Goal: Navigation & Orientation: Find specific page/section

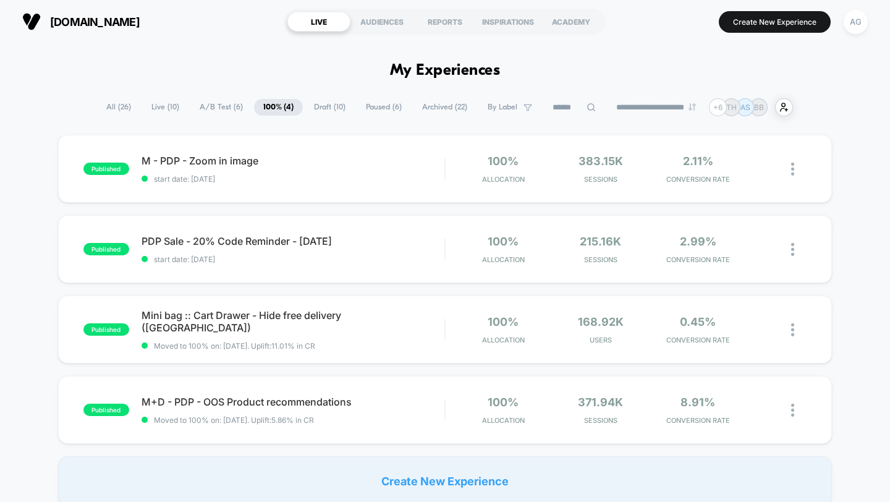
scroll to position [12, 0]
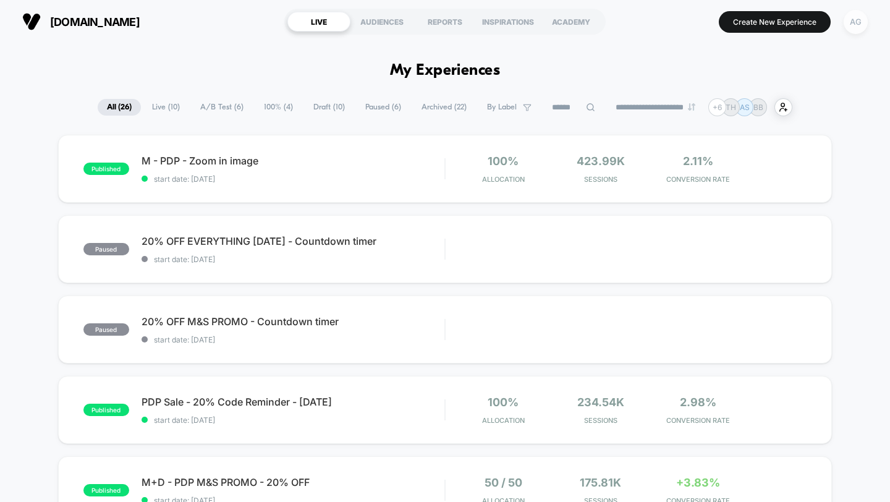
click at [857, 33] on div "AG" at bounding box center [856, 22] width 24 height 24
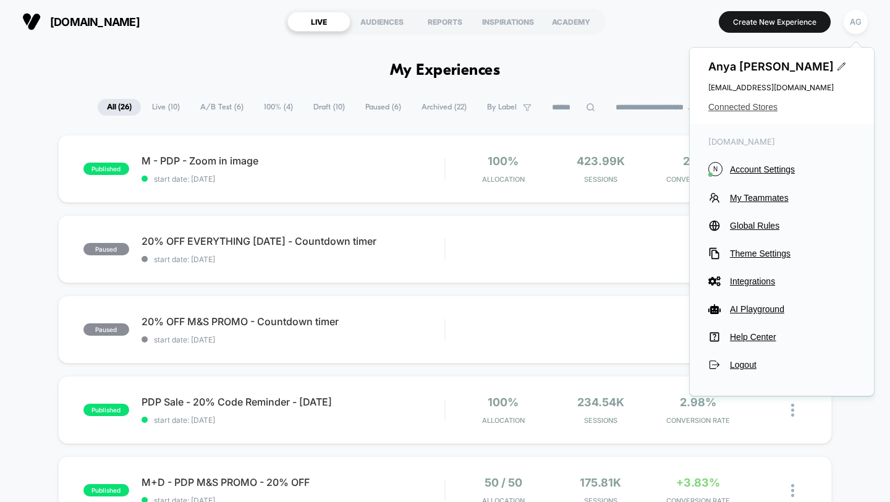
click at [765, 105] on span "Connected Stores" at bounding box center [782, 107] width 147 height 10
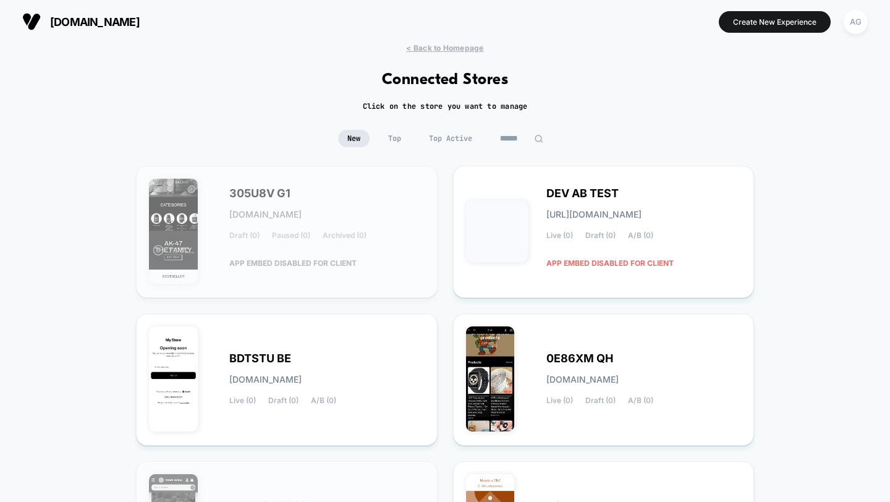
click at [450, 139] on span "Top Active" at bounding box center [451, 138] width 62 height 17
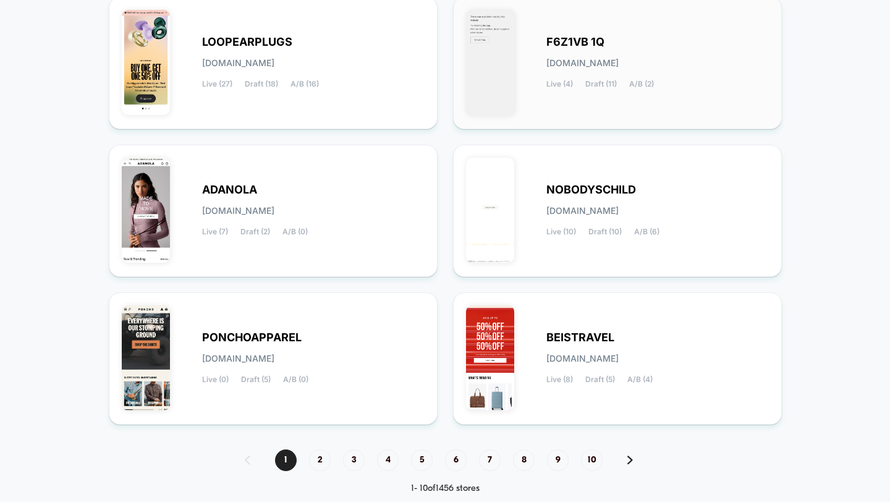
scroll to position [434, 0]
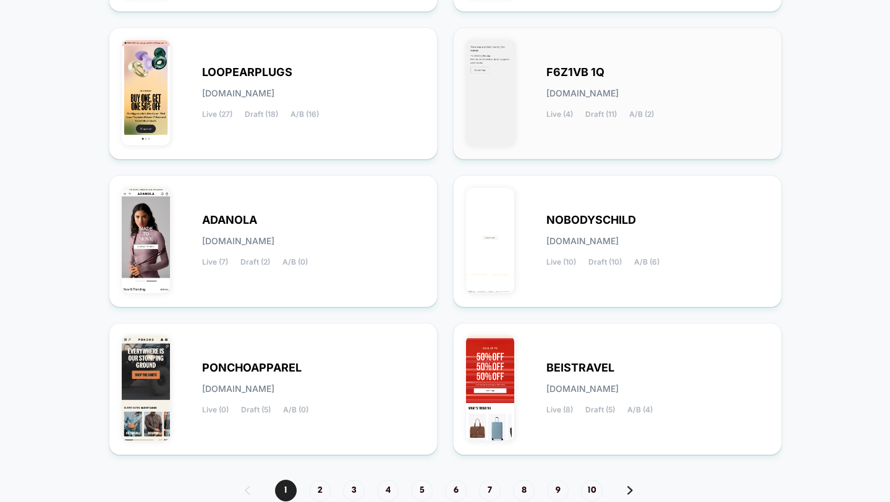
click at [572, 70] on span "F6Z1VB 1Q" at bounding box center [576, 72] width 58 height 9
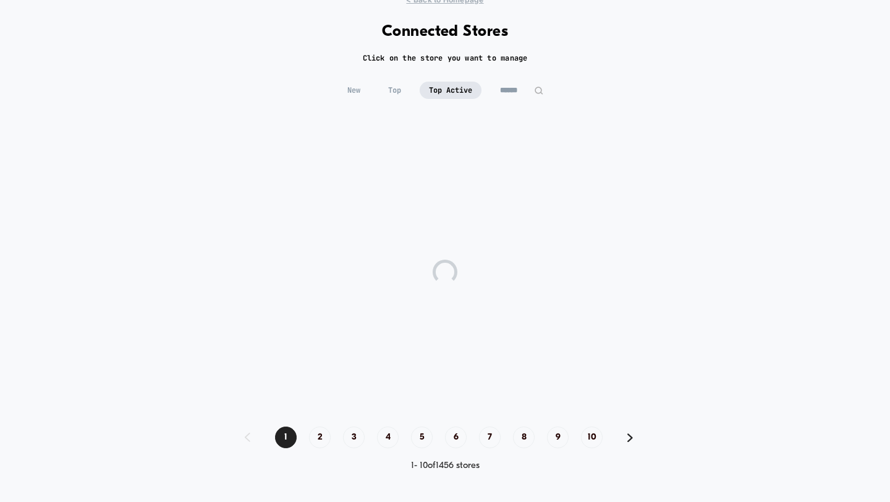
scroll to position [0, 0]
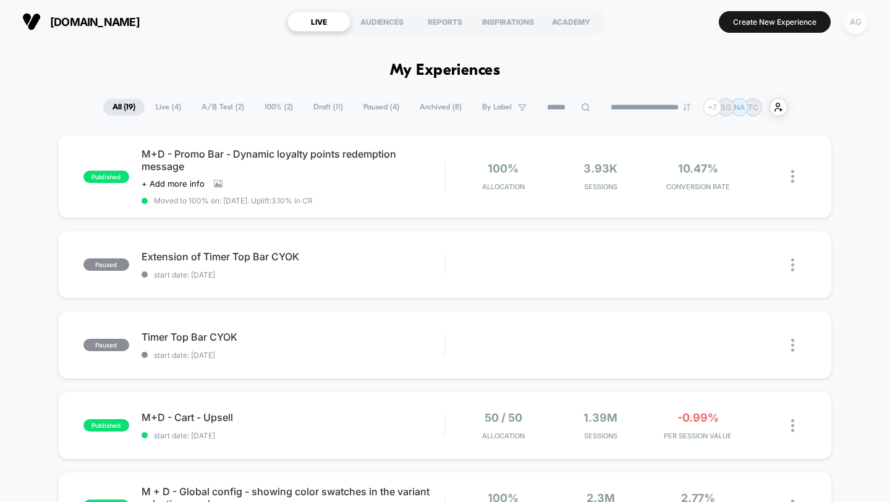
click at [858, 30] on div "AG" at bounding box center [856, 22] width 24 height 24
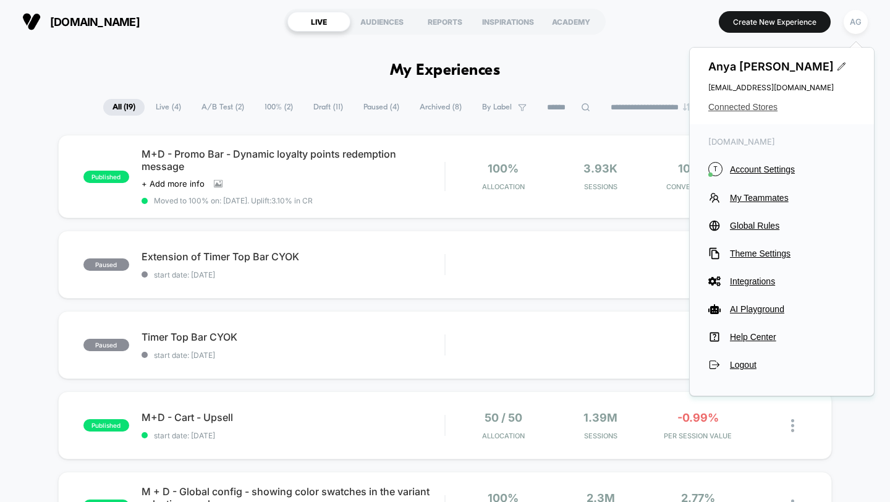
click at [762, 110] on span "Connected Stores" at bounding box center [782, 107] width 147 height 10
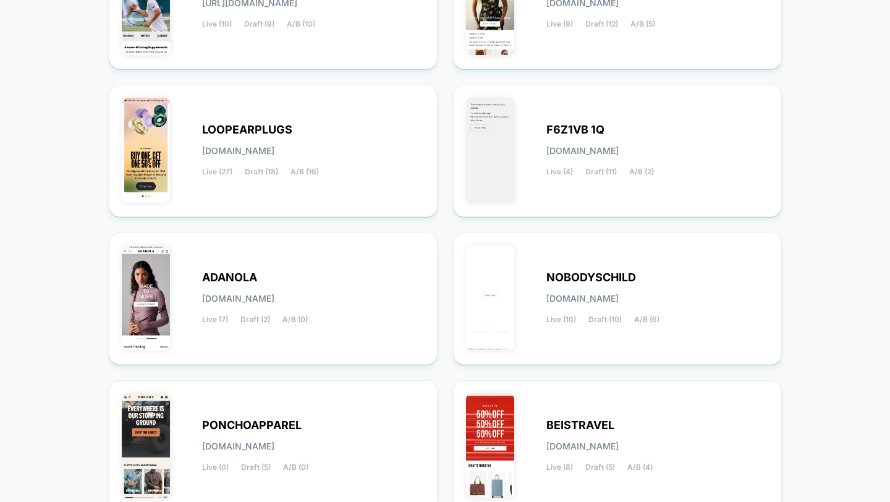
scroll to position [488, 0]
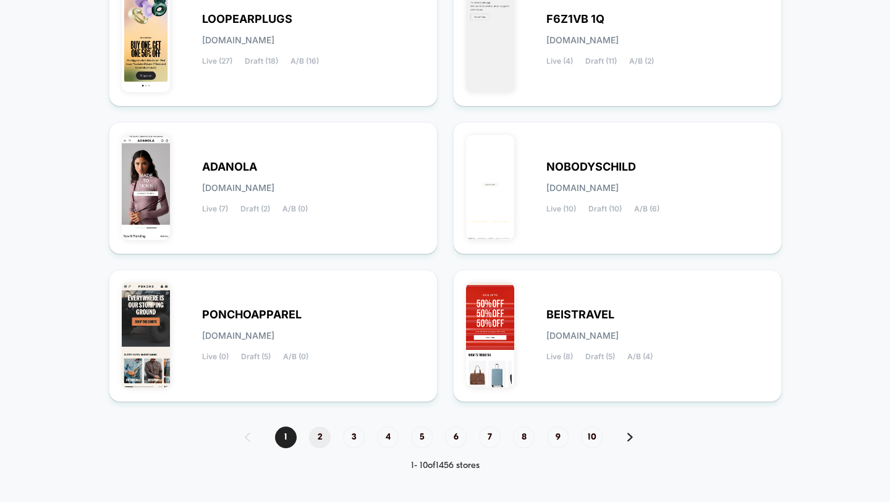
click at [320, 430] on span "2" at bounding box center [320, 438] width 22 height 22
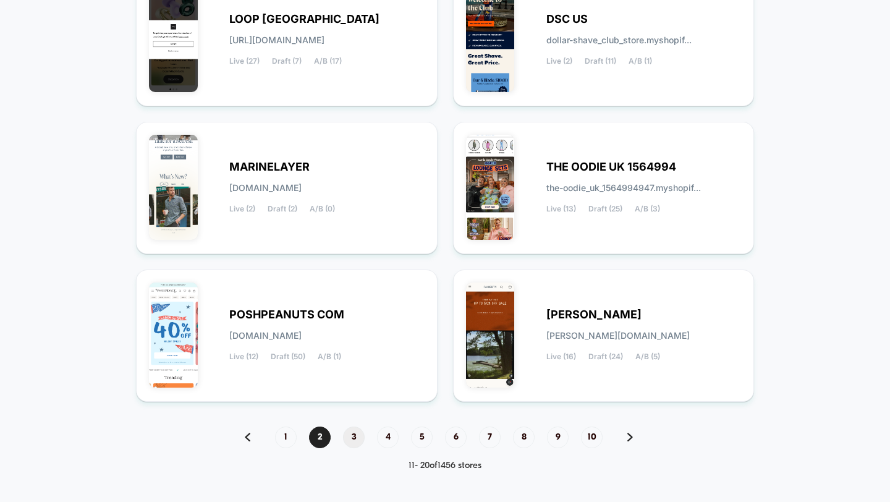
click at [350, 436] on span "3" at bounding box center [354, 438] width 22 height 22
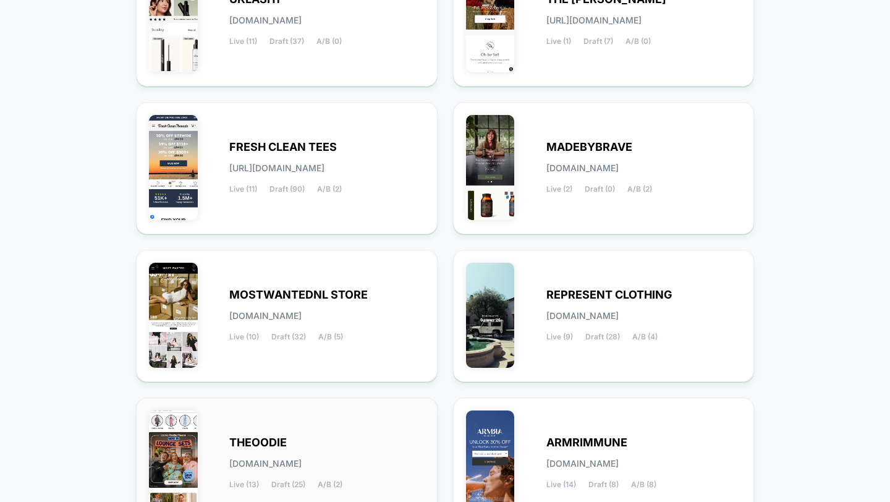
scroll to position [36, 0]
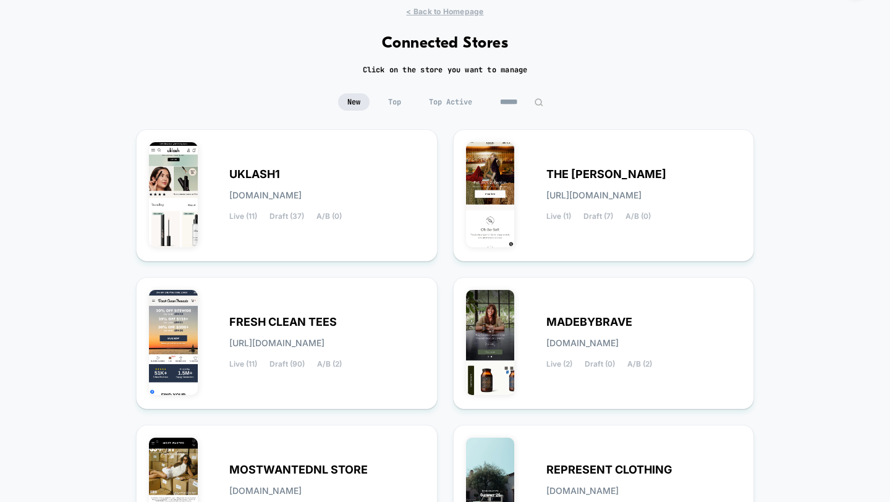
click at [623, 54] on div "< Back to Homepage Connected Stores Click on the store you want to manage New T…" at bounding box center [445, 474] width 890 height 934
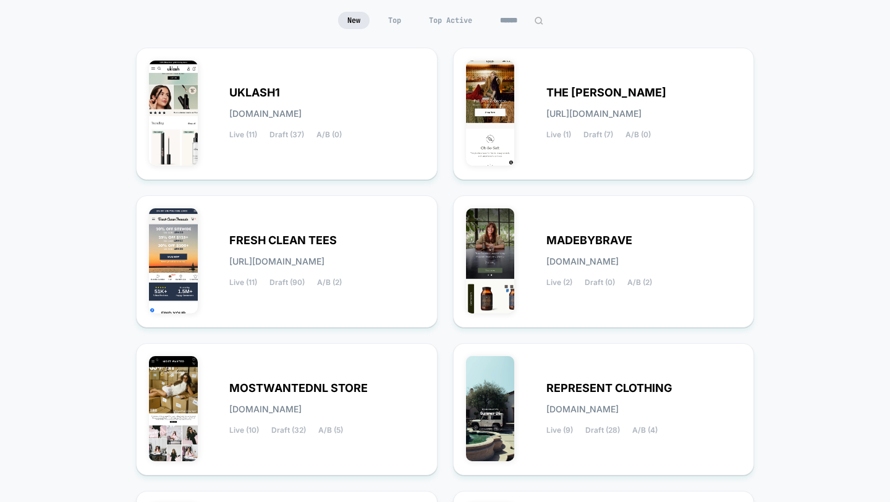
scroll to position [17, 0]
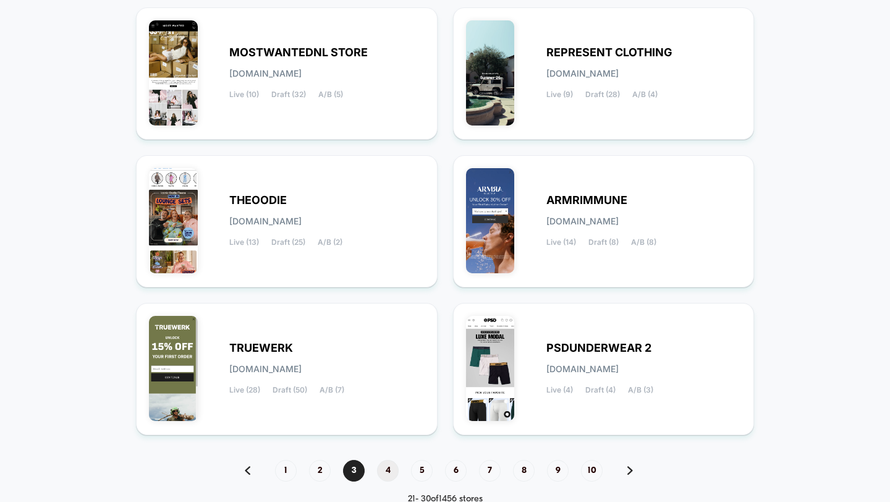
click at [382, 477] on span "4" at bounding box center [388, 471] width 22 height 22
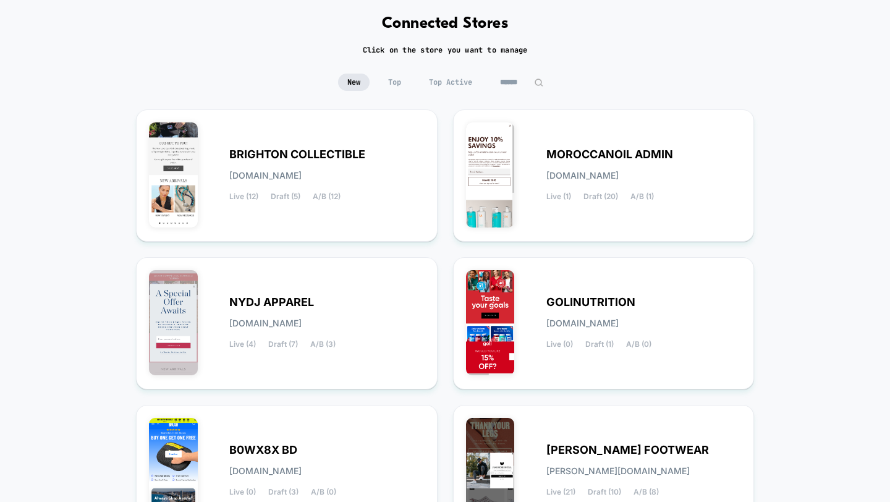
scroll to position [0, 0]
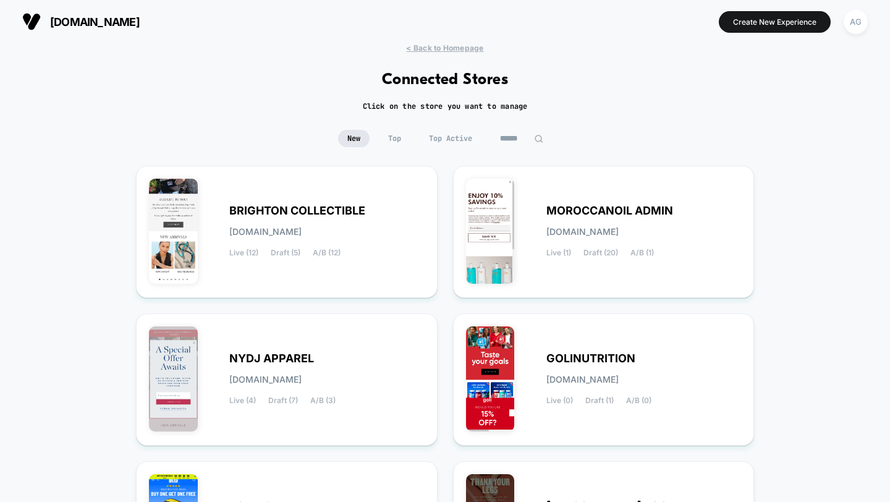
click at [778, 137] on div "New Top Top Active" at bounding box center [445, 148] width 890 height 36
click at [309, 210] on span "BRIGHTON COLLECTIBLE" at bounding box center [297, 211] width 136 height 9
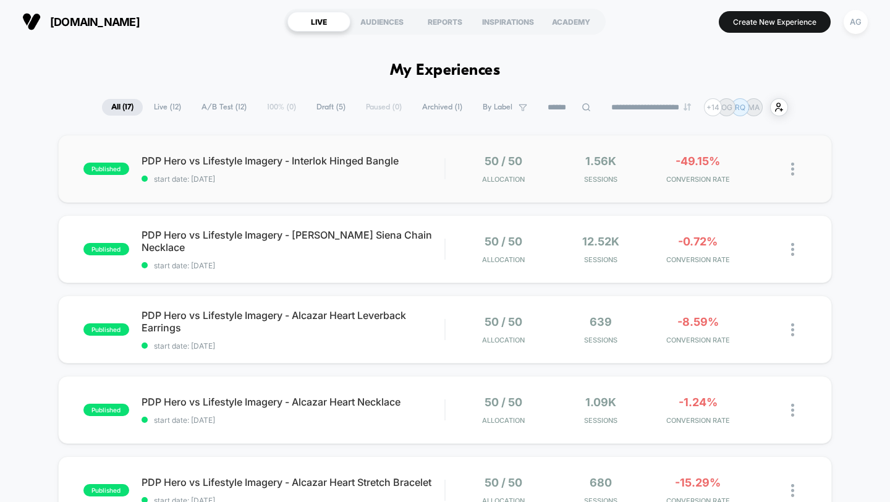
click at [404, 187] on div "published PDP Hero vs Lifestyle Imagery - Interlok Hinged Bangle start date: 9/…" at bounding box center [445, 169] width 775 height 68
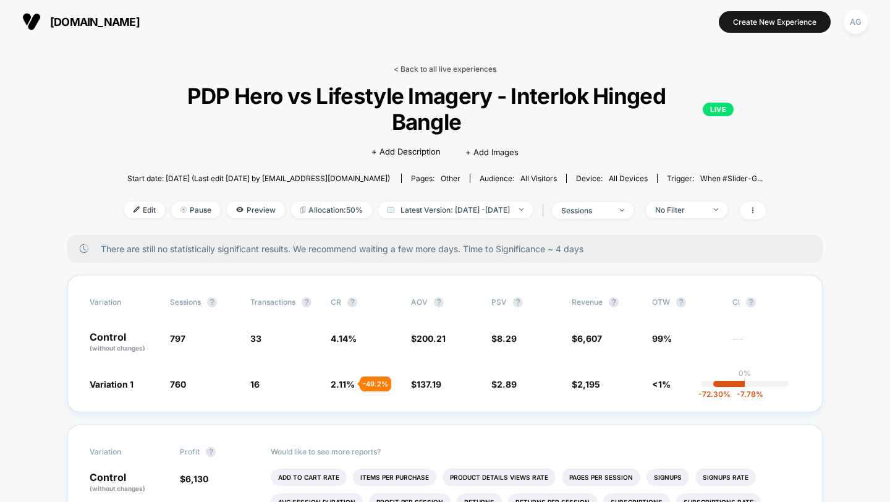
click at [473, 70] on link "< Back to all live experiences" at bounding box center [445, 68] width 103 height 9
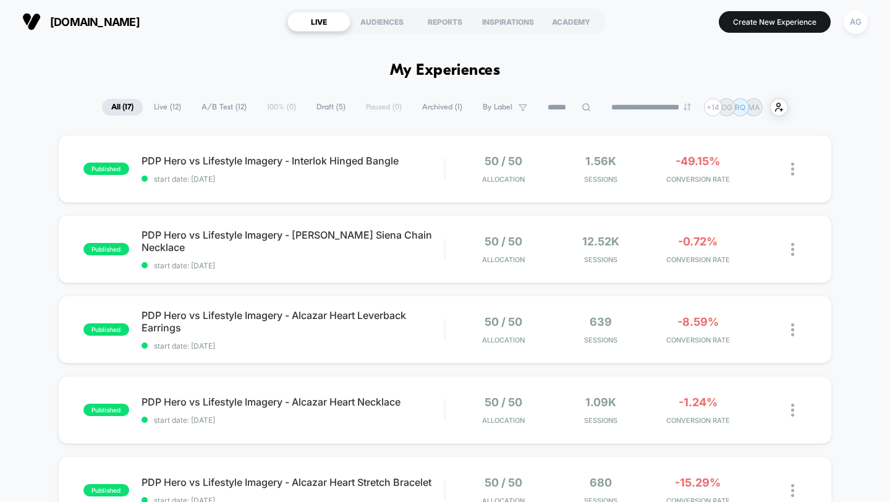
drag, startPoint x: 853, startPoint y: 25, endPoint x: 833, endPoint y: 51, distance: 33.0
click at [854, 25] on div "AG" at bounding box center [856, 22] width 24 height 24
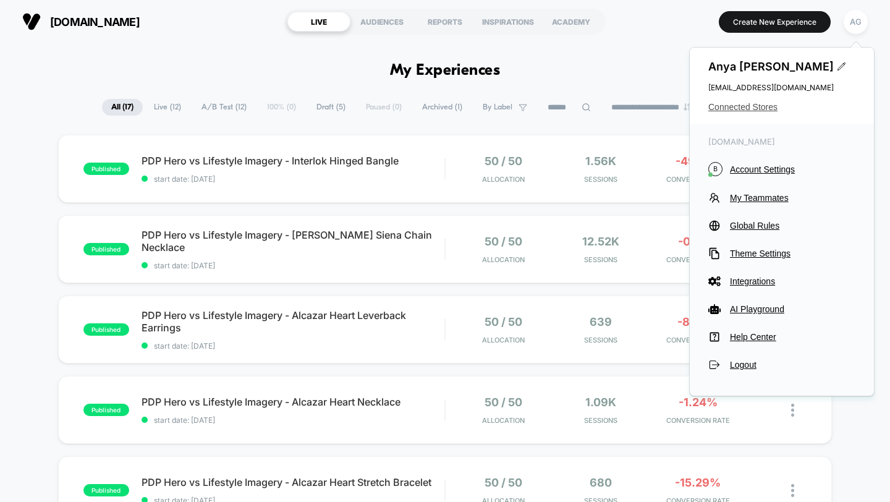
click at [767, 102] on span "Connected Stores" at bounding box center [782, 107] width 147 height 10
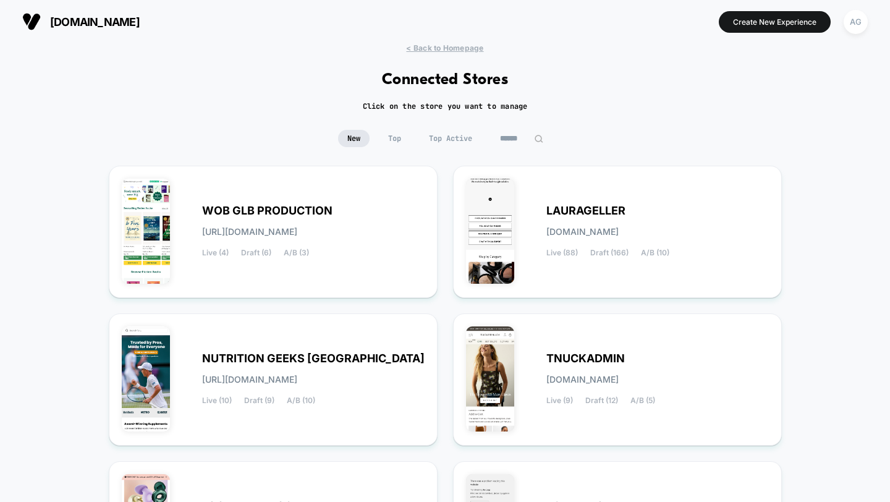
click at [431, 139] on span "Top Active" at bounding box center [451, 138] width 62 height 17
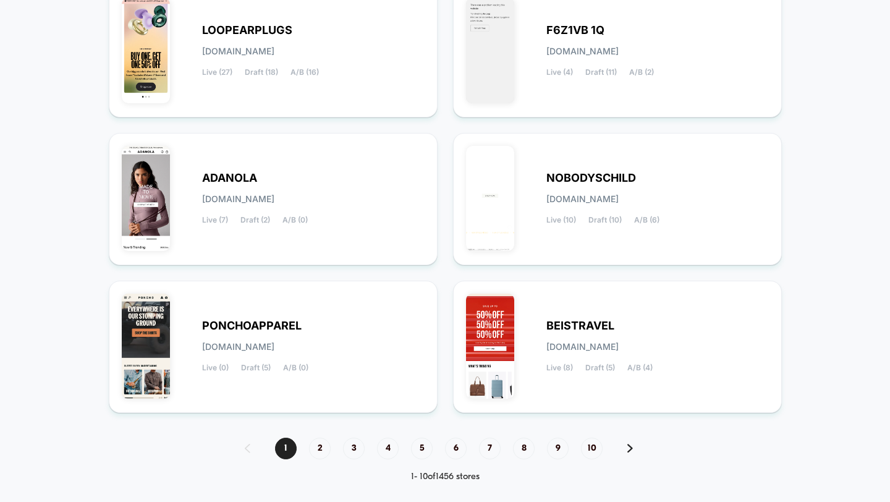
scroll to position [488, 0]
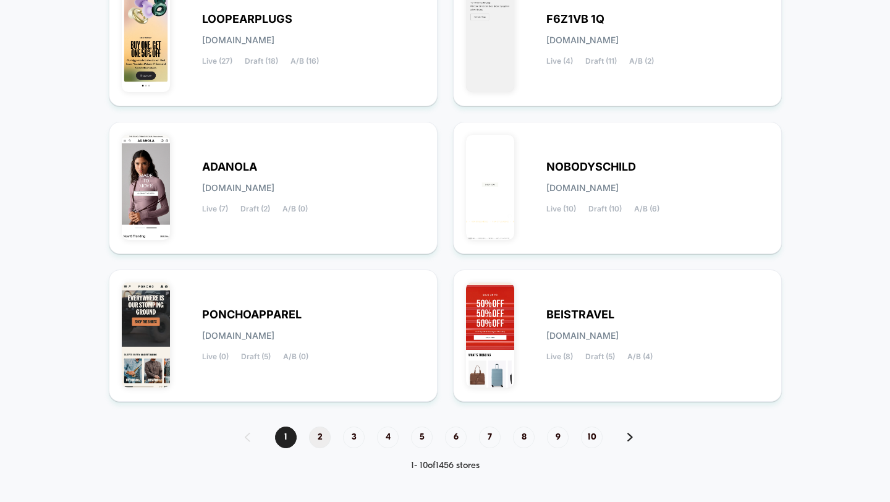
click at [313, 439] on span "2" at bounding box center [320, 438] width 22 height 22
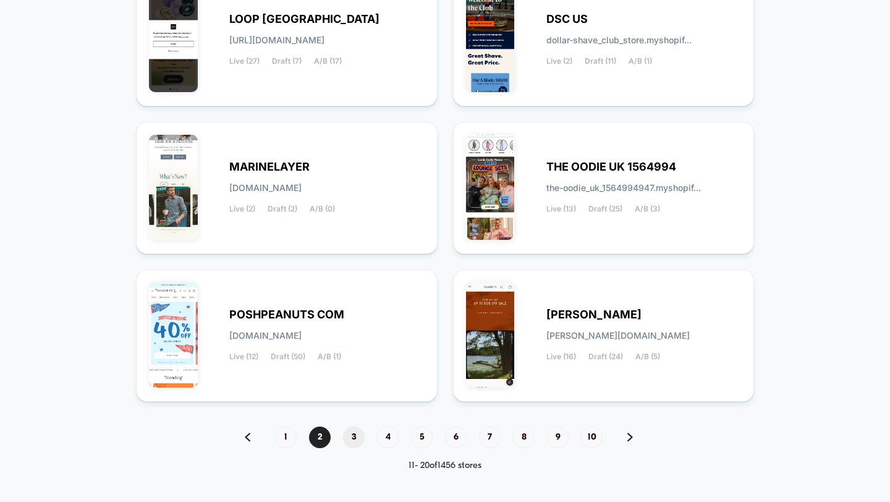
click at [357, 437] on span "3" at bounding box center [354, 438] width 22 height 22
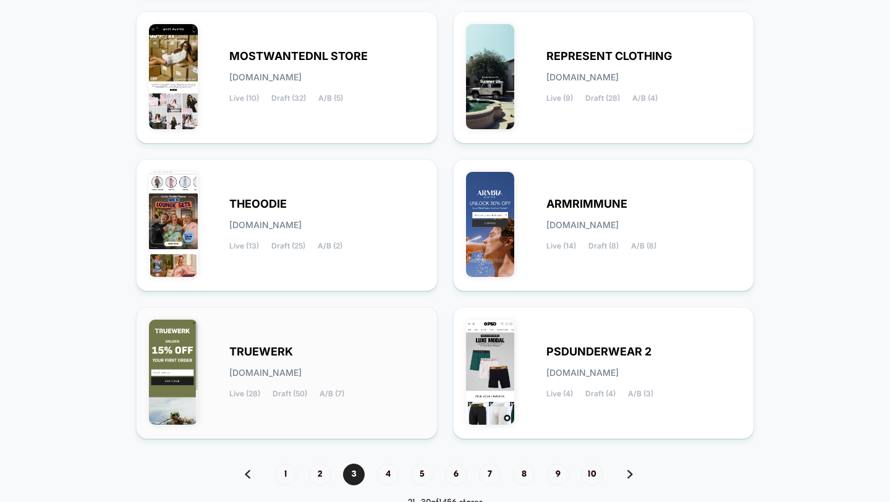
scroll to position [437, 0]
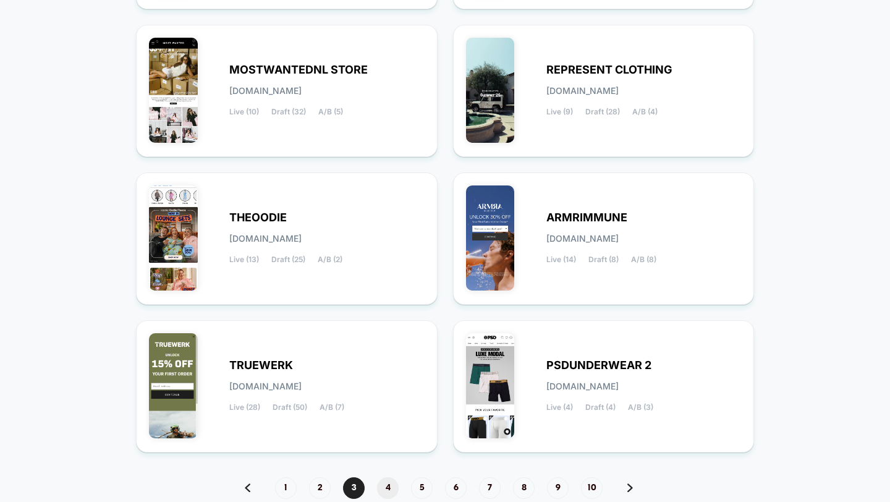
click at [388, 481] on span "4" at bounding box center [388, 488] width 22 height 22
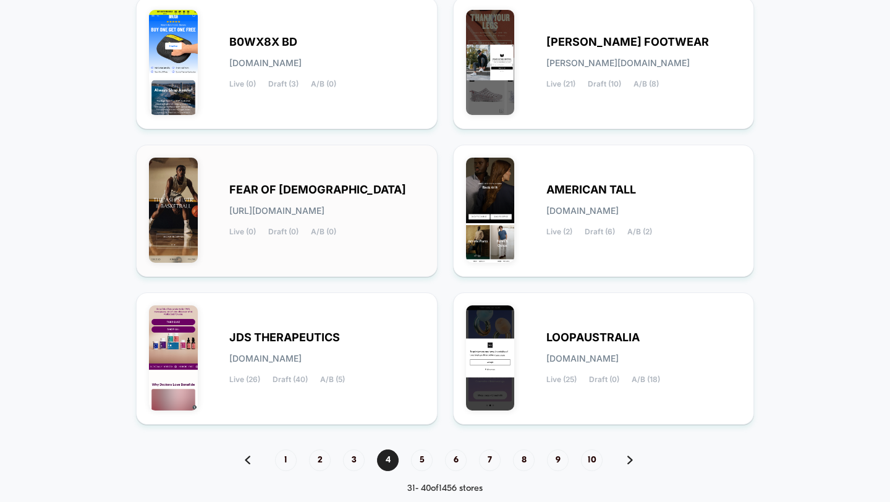
scroll to position [488, 0]
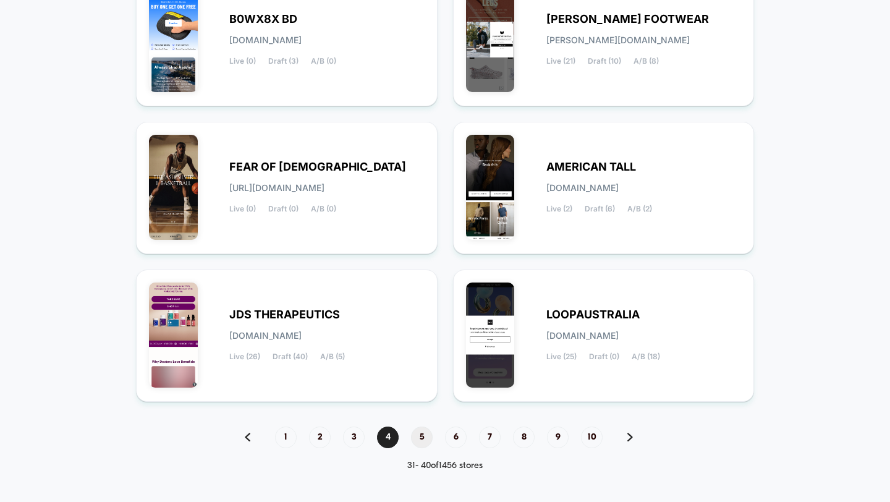
click at [425, 437] on span "5" at bounding box center [422, 438] width 22 height 22
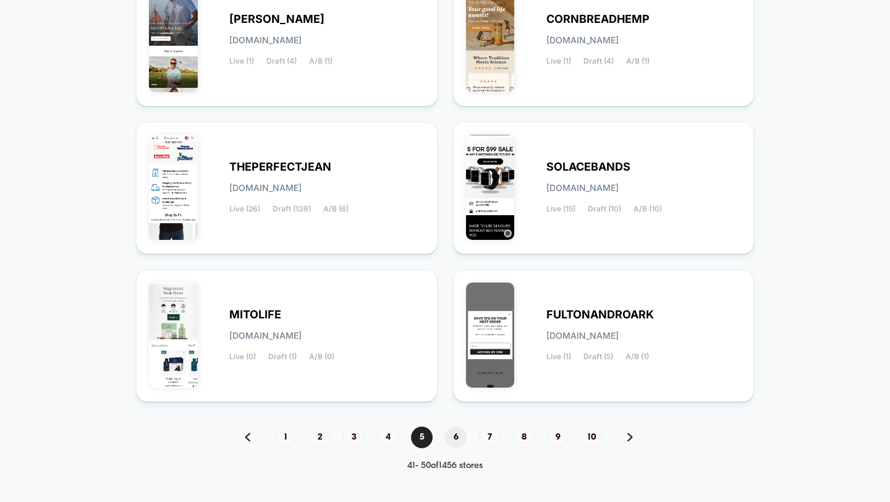
click at [456, 435] on span "6" at bounding box center [456, 438] width 22 height 22
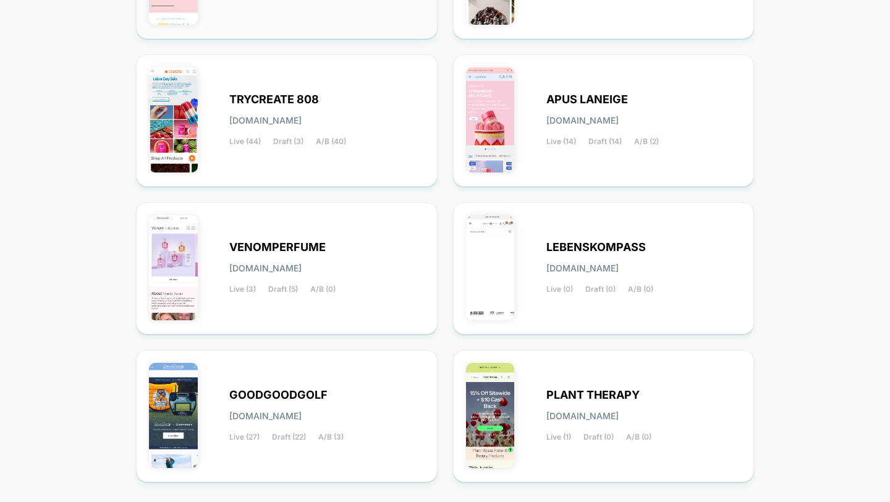
scroll to position [467, 0]
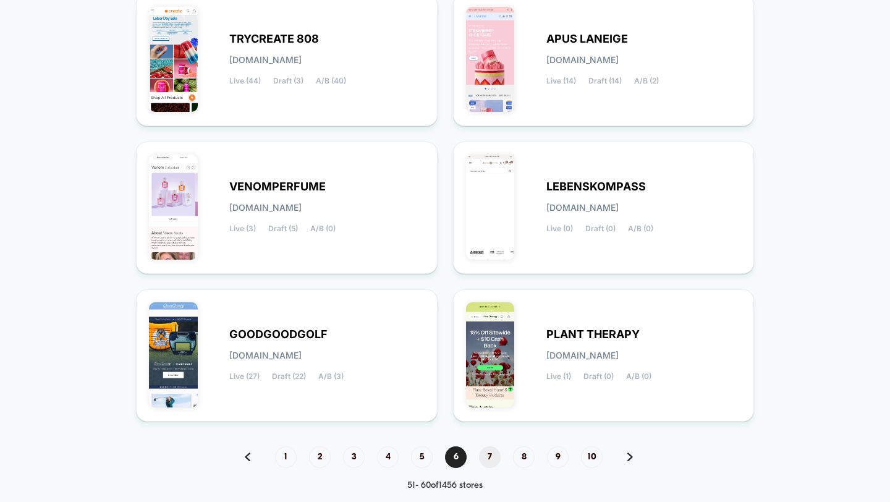
click at [480, 459] on span "7" at bounding box center [490, 457] width 22 height 22
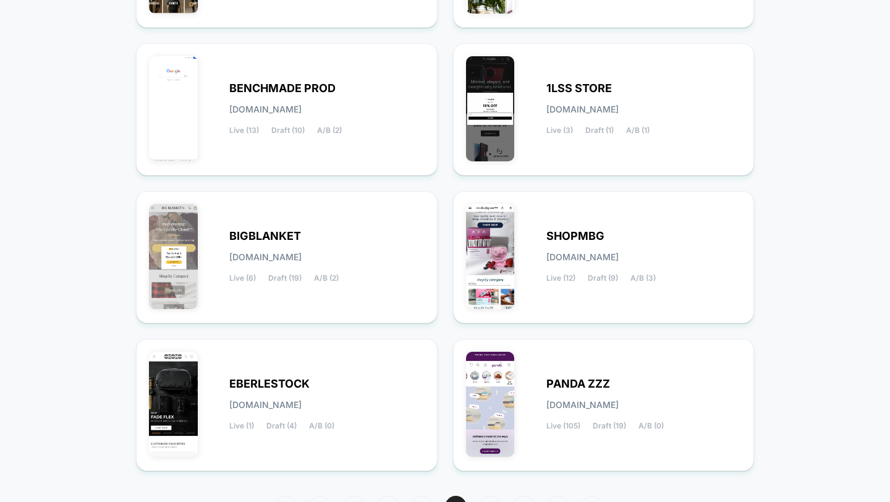
scroll to position [419, 0]
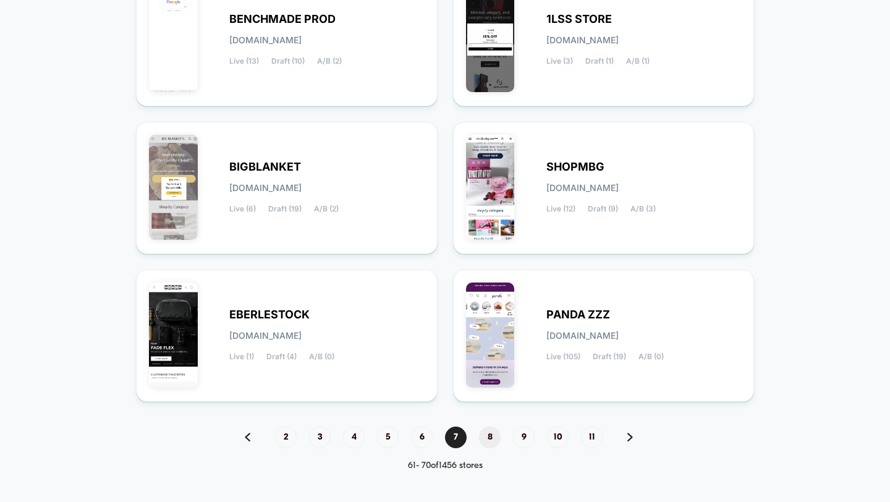
click at [488, 441] on span "8" at bounding box center [490, 438] width 22 height 22
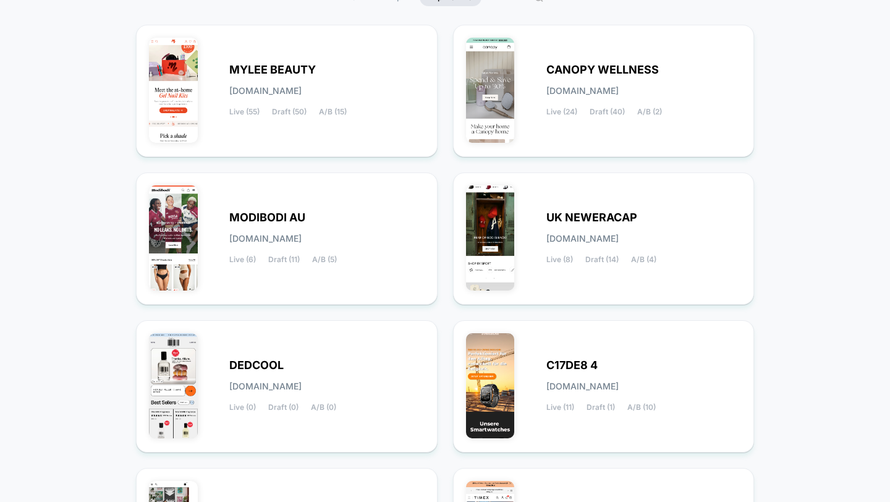
scroll to position [0, 0]
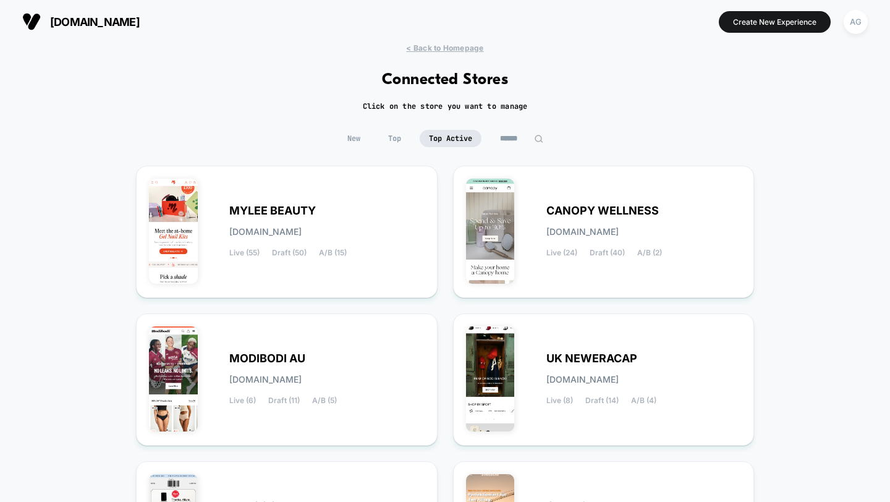
click at [824, 175] on div "< Back to Homepage Connected Stores Click on the store you want to manage New T…" at bounding box center [445, 510] width 890 height 934
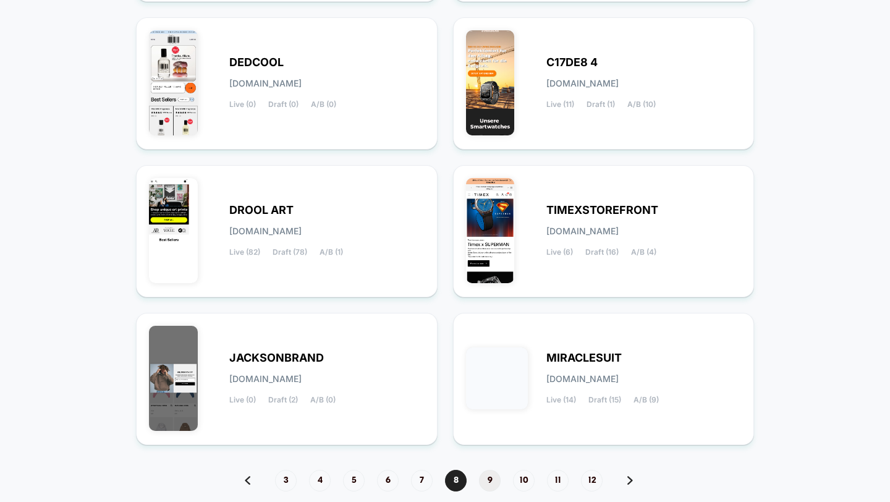
click at [495, 487] on span "9" at bounding box center [490, 481] width 22 height 22
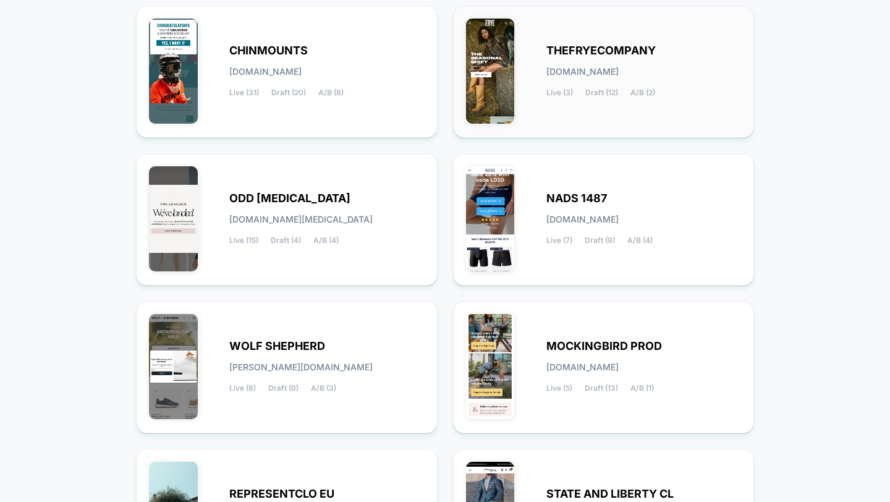
scroll to position [488, 0]
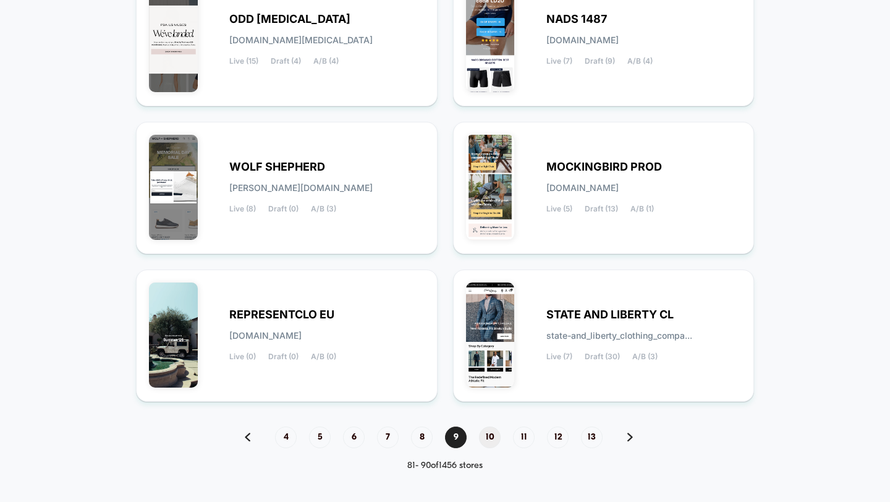
click at [484, 437] on span "10" at bounding box center [490, 438] width 22 height 22
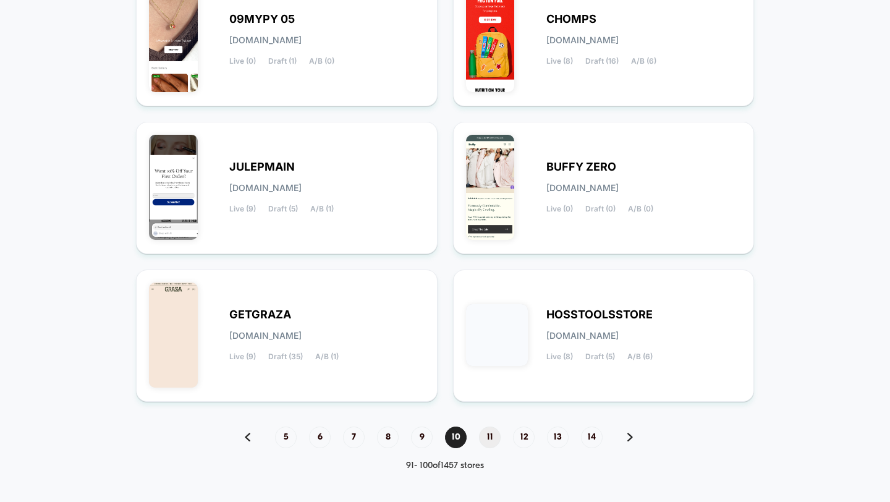
click at [485, 433] on span "11" at bounding box center [490, 438] width 22 height 22
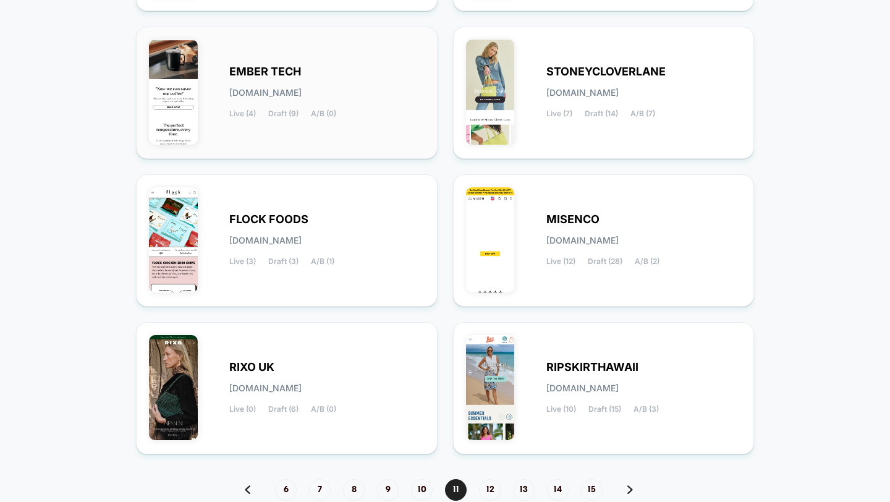
scroll to position [443, 0]
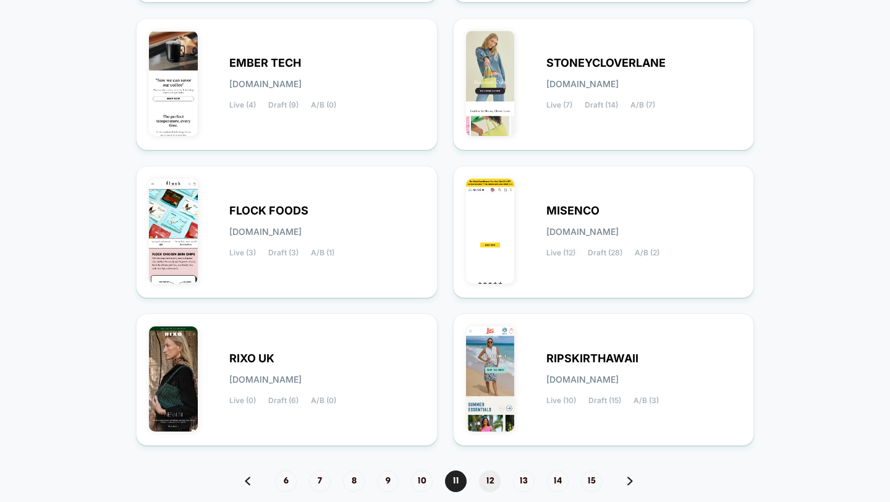
click at [484, 475] on span "12" at bounding box center [490, 482] width 22 height 22
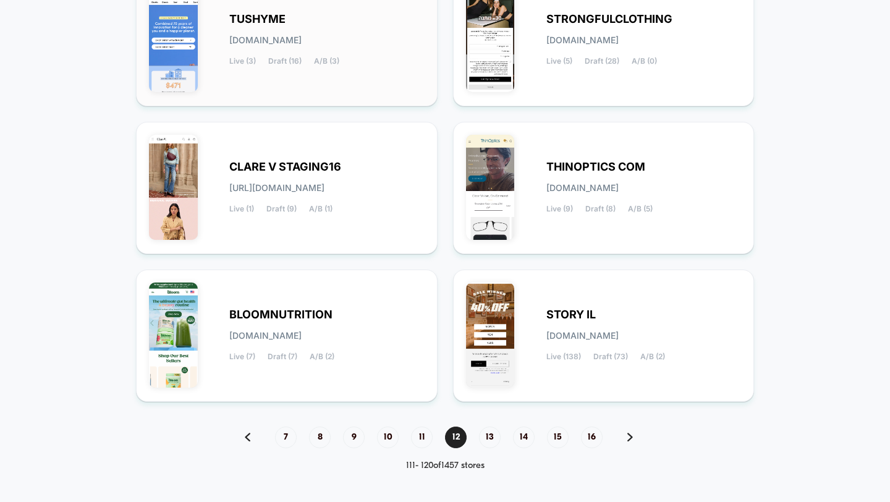
scroll to position [434, 0]
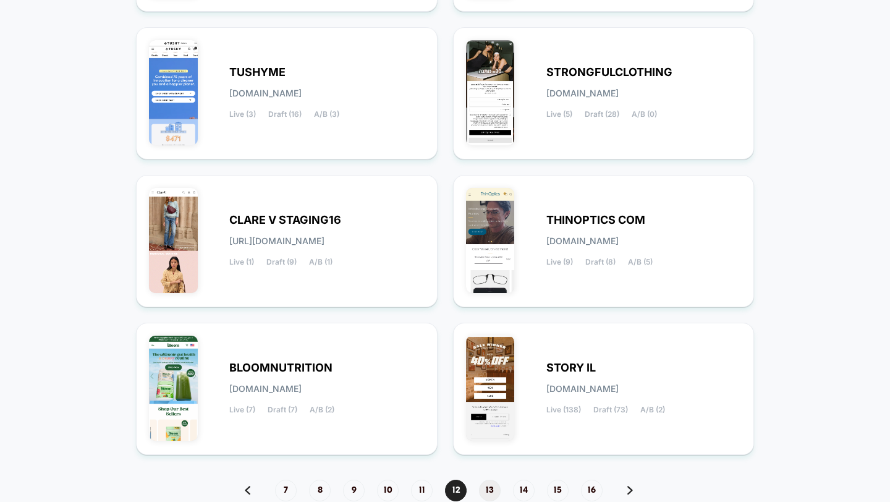
click at [489, 490] on span "13" at bounding box center [490, 491] width 22 height 22
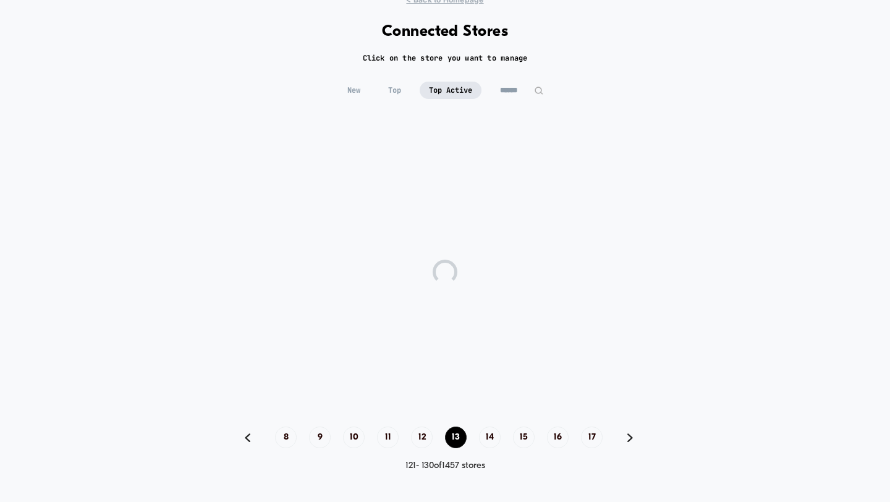
scroll to position [0, 0]
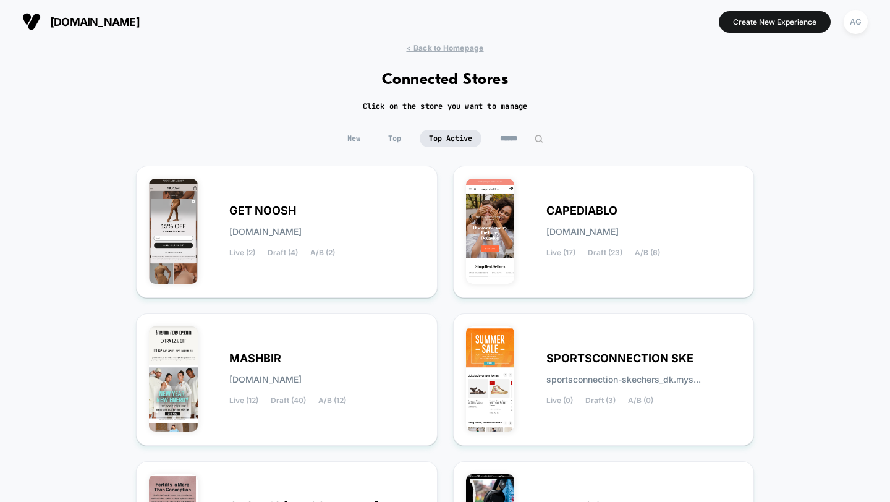
click at [766, 156] on div "New Top Top Active" at bounding box center [445, 148] width 890 height 36
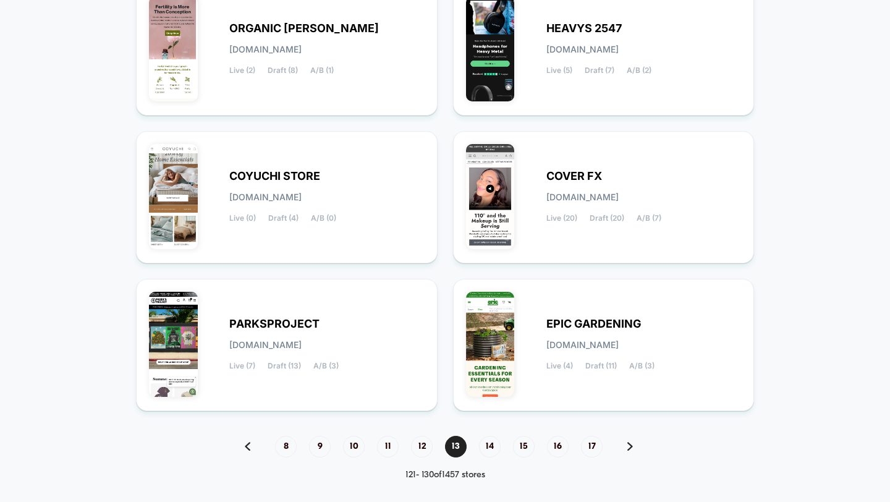
scroll to position [487, 0]
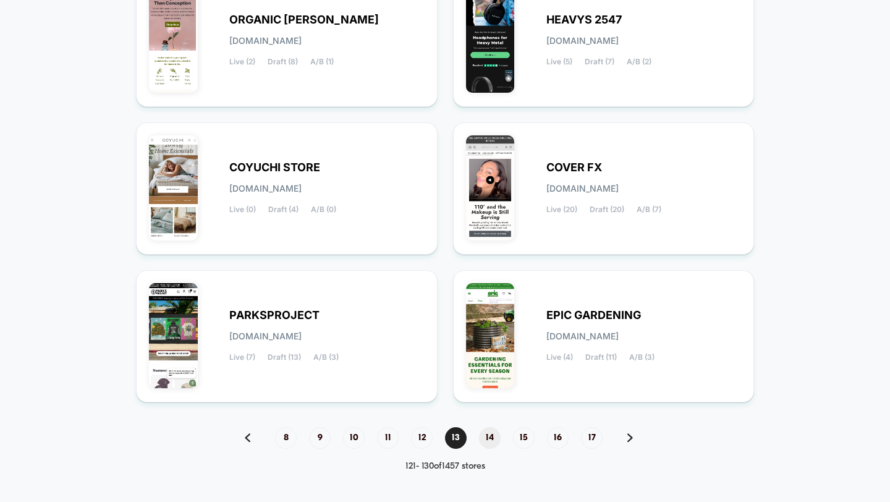
click at [485, 439] on span "14" at bounding box center [490, 438] width 22 height 22
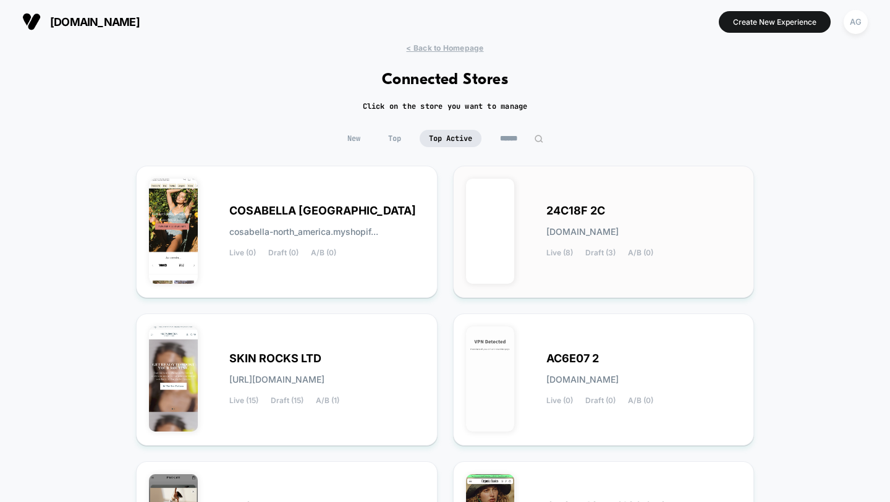
scroll to position [488, 0]
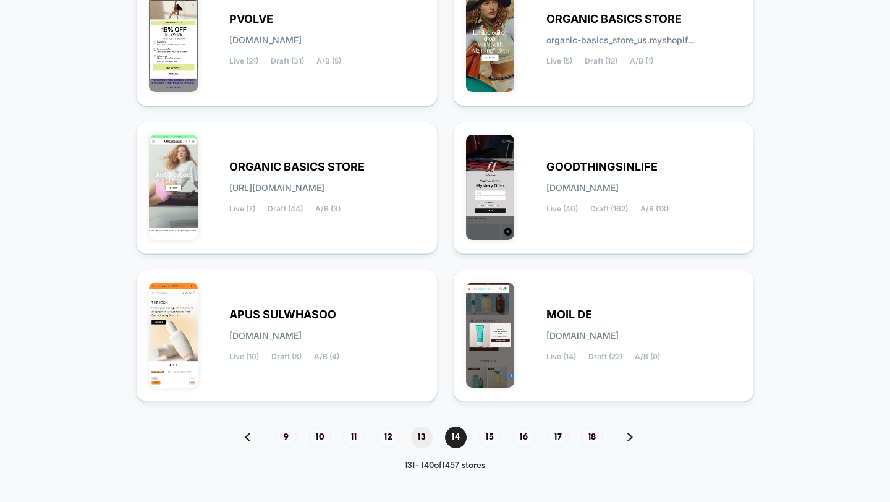
click at [423, 435] on span "13" at bounding box center [422, 438] width 22 height 22
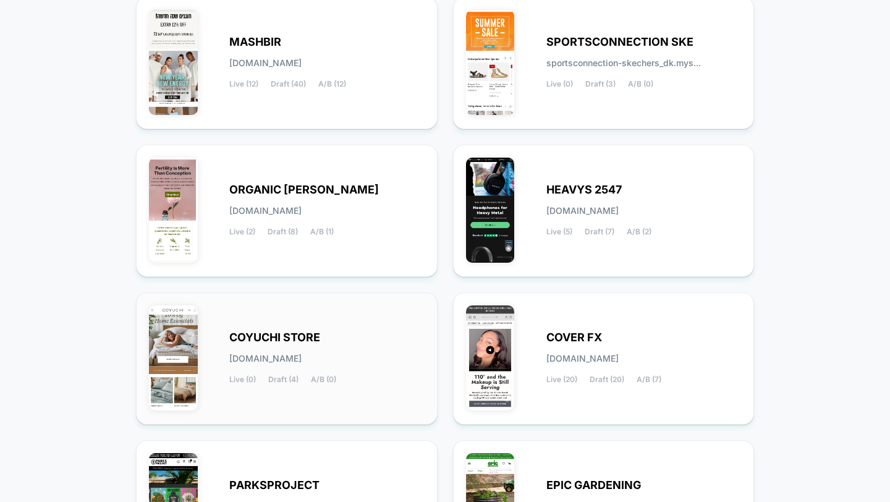
scroll to position [318, 0]
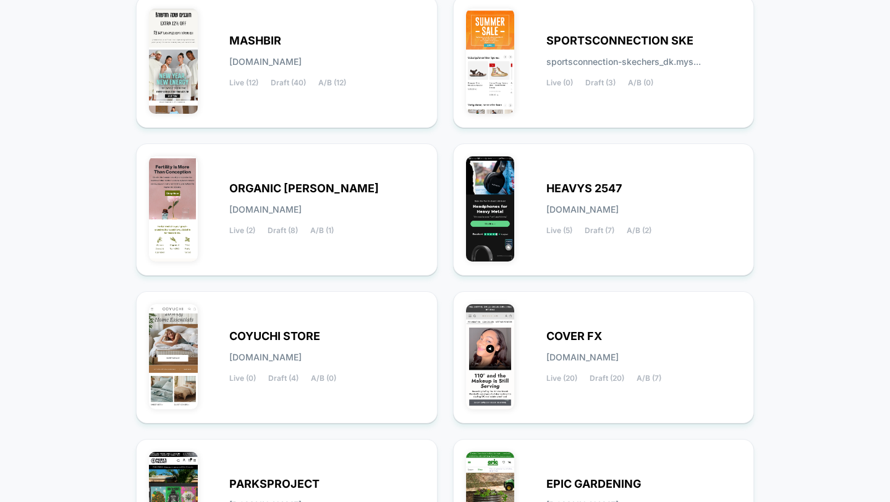
click at [817, 139] on div "< Back to Homepage Connected Stores Click on the store you want to manage New T…" at bounding box center [445, 192] width 890 height 934
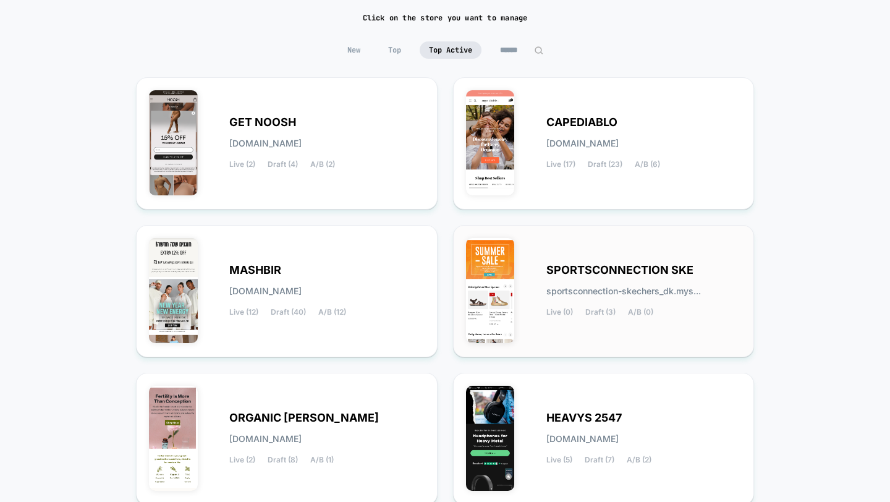
scroll to position [488, 0]
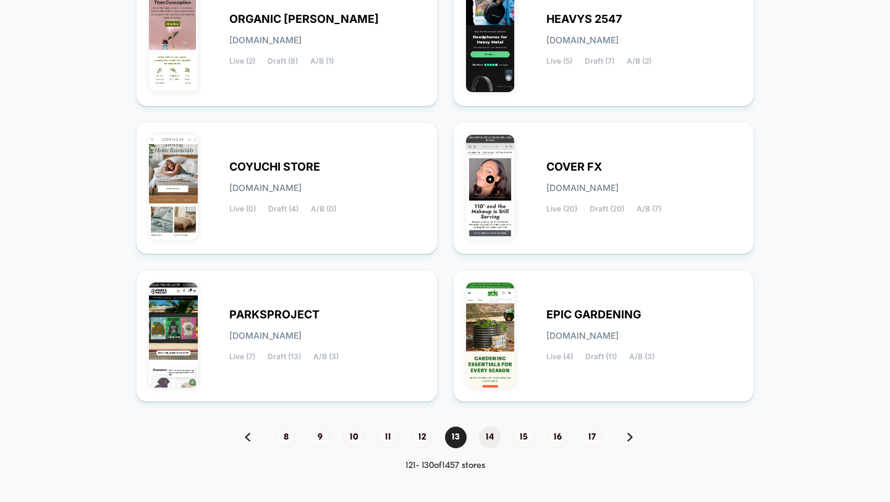
click at [492, 438] on span "14" at bounding box center [490, 438] width 22 height 22
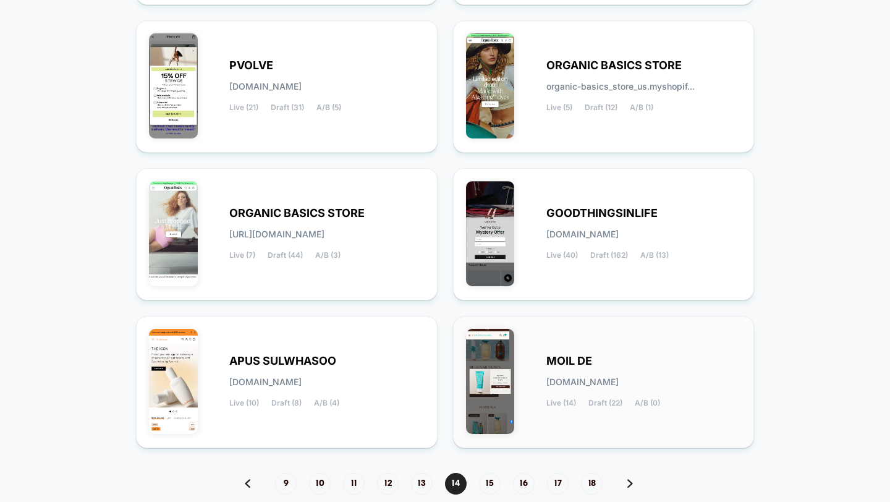
scroll to position [444, 0]
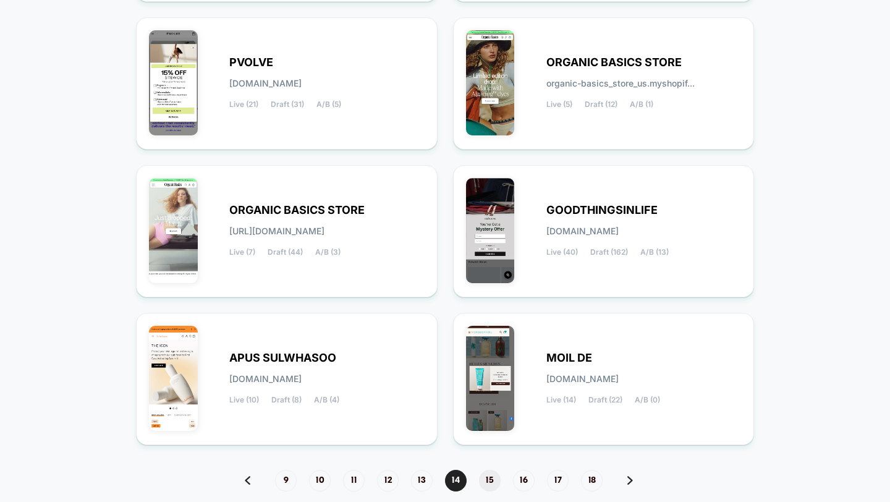
click at [485, 482] on span "15" at bounding box center [490, 481] width 22 height 22
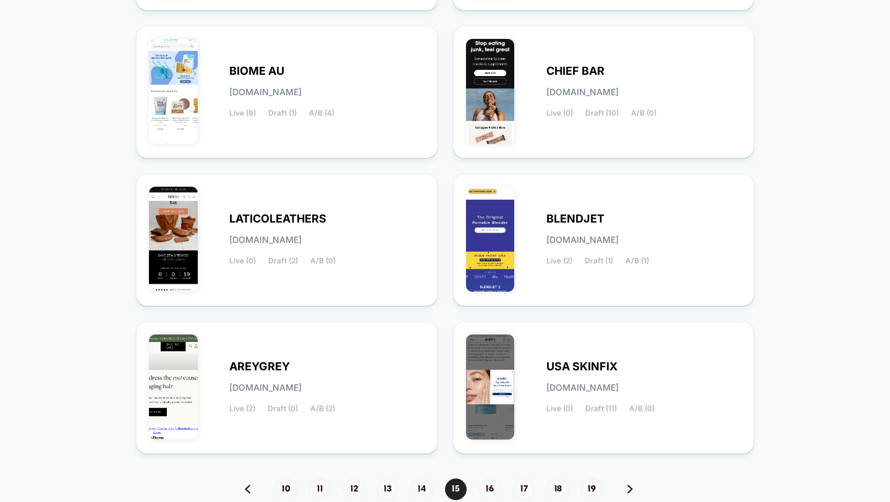
scroll to position [488, 0]
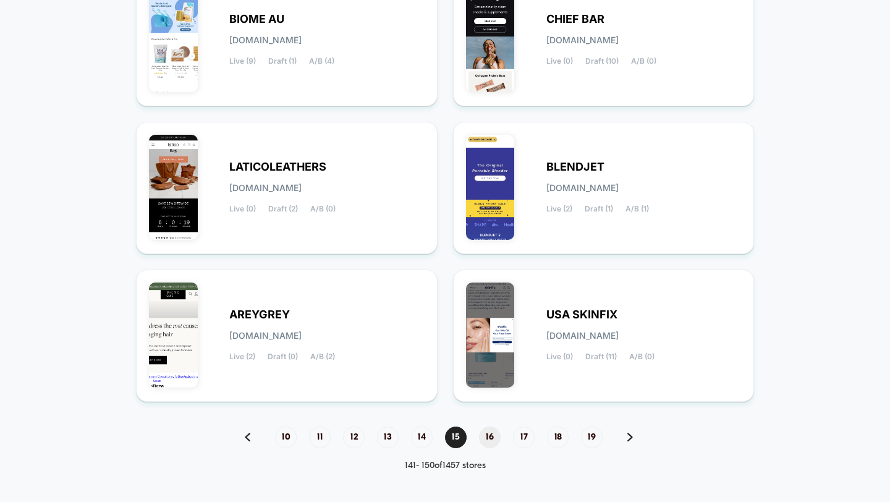
click at [486, 434] on span "16" at bounding box center [490, 438] width 22 height 22
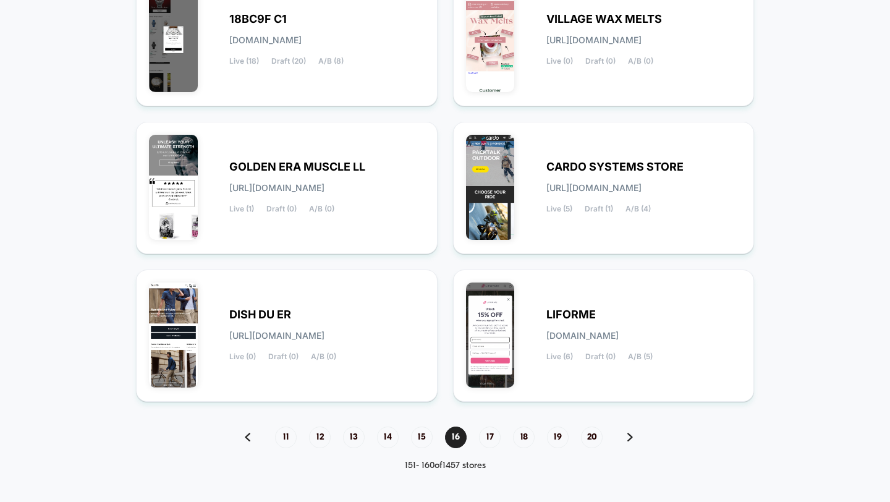
scroll to position [479, 0]
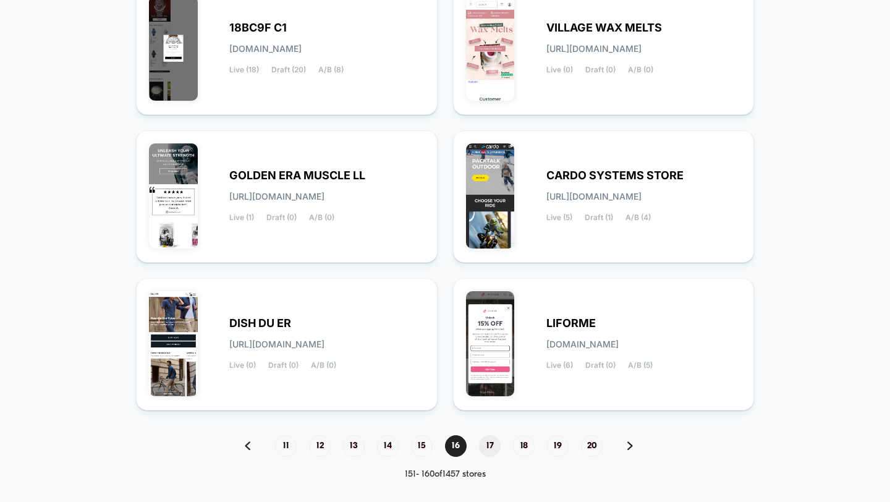
click at [492, 442] on span "17" at bounding box center [490, 446] width 22 height 22
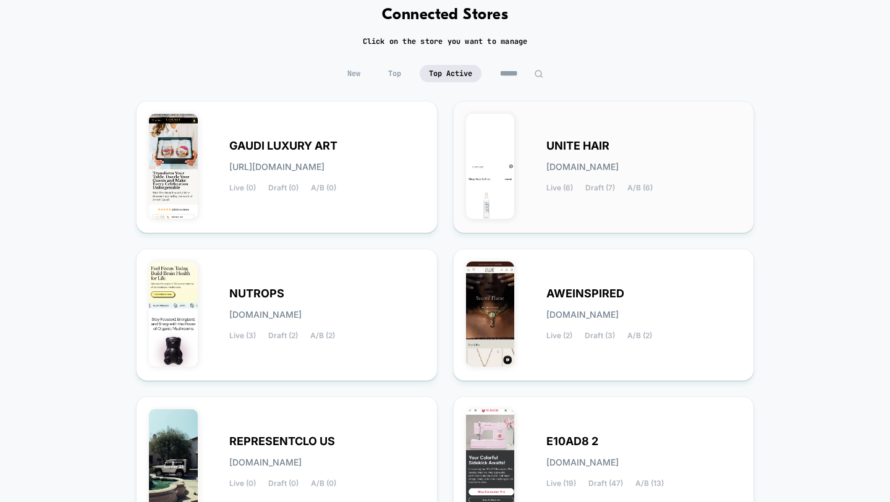
scroll to position [488, 0]
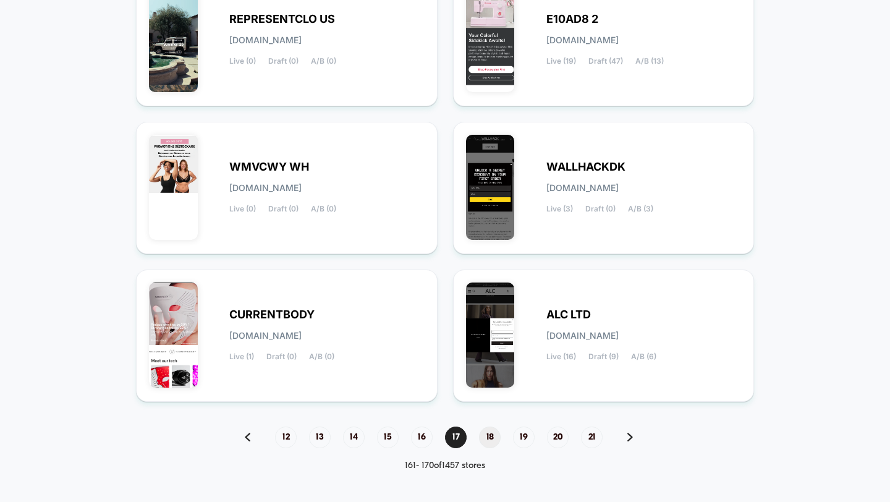
click at [493, 440] on span "18" at bounding box center [490, 438] width 22 height 22
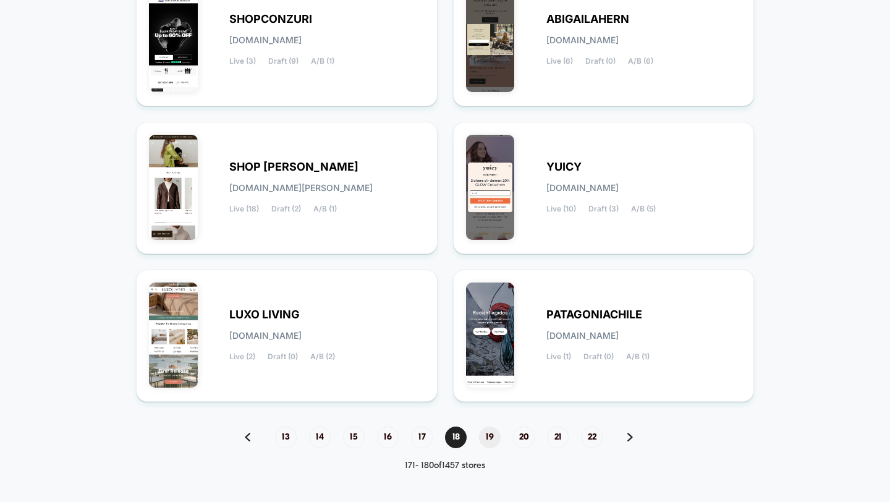
click at [492, 434] on span "19" at bounding box center [490, 438] width 22 height 22
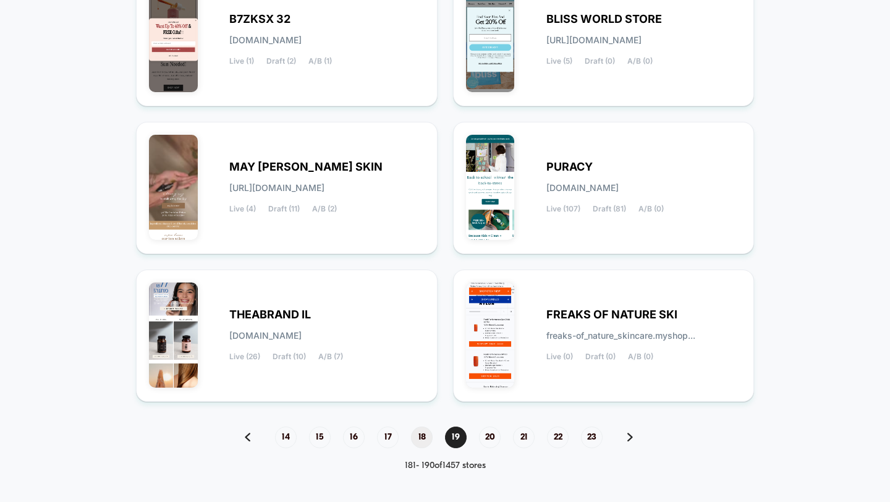
click at [417, 435] on span "18" at bounding box center [422, 438] width 22 height 22
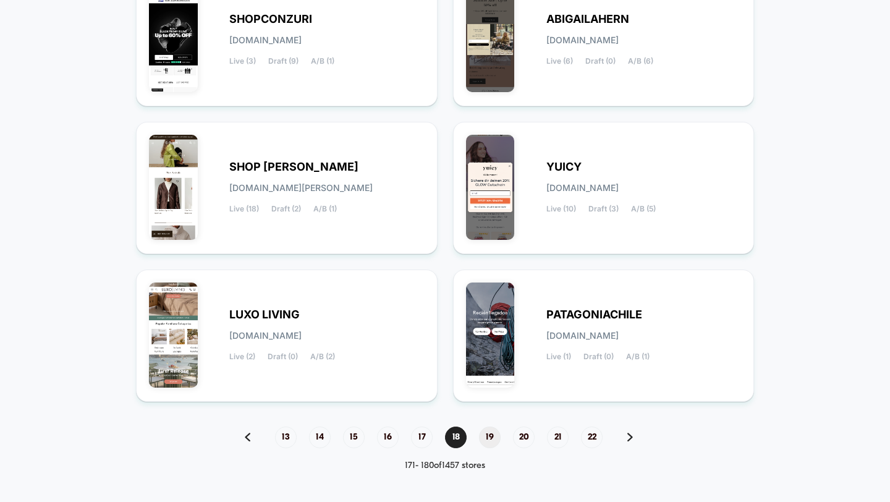
click at [492, 443] on span "19" at bounding box center [490, 438] width 22 height 22
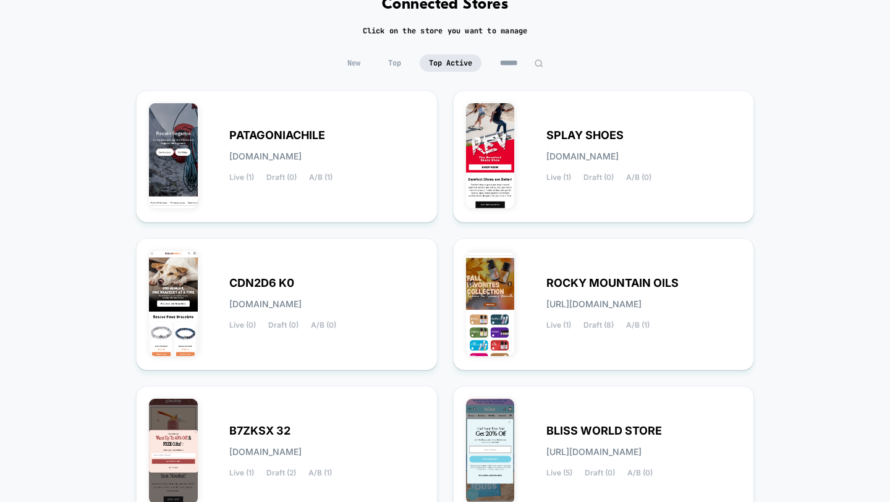
scroll to position [0, 0]
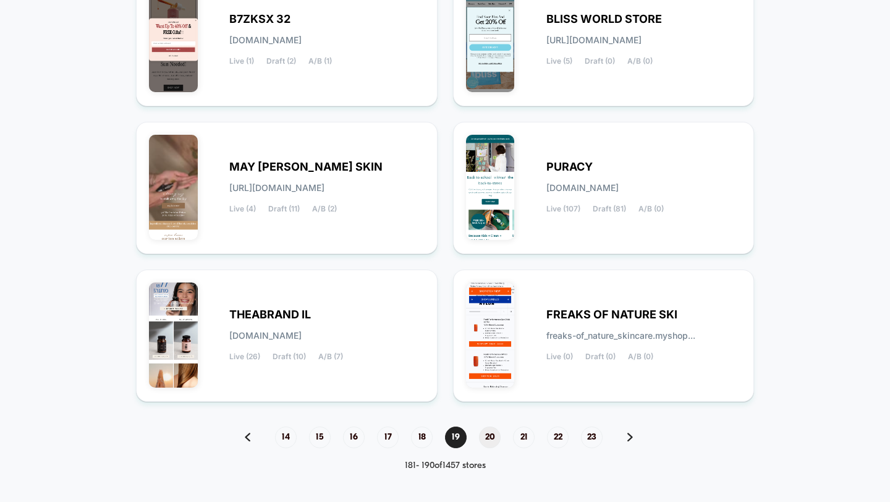
click at [495, 433] on span "20" at bounding box center [490, 438] width 22 height 22
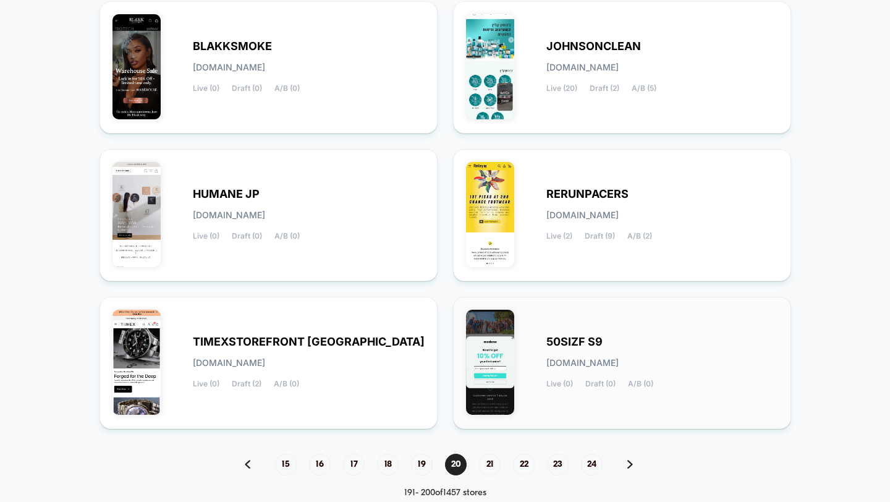
scroll to position [488, 0]
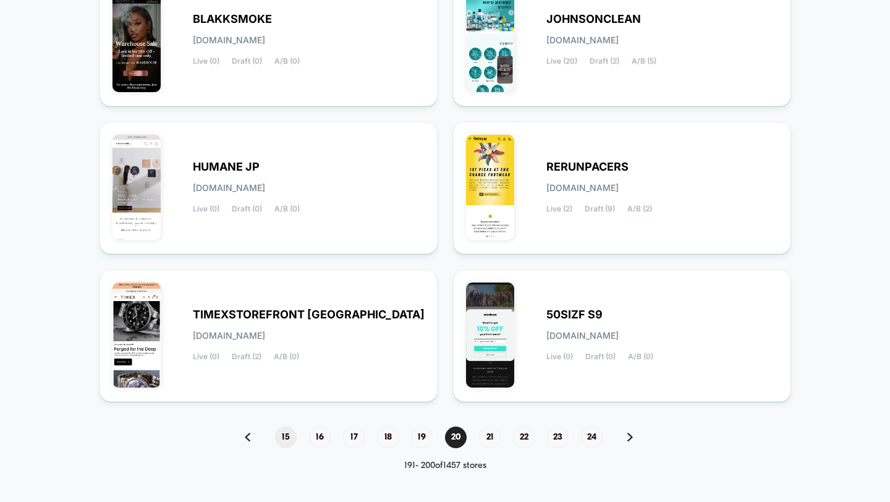
click at [286, 436] on span "15" at bounding box center [286, 438] width 22 height 22
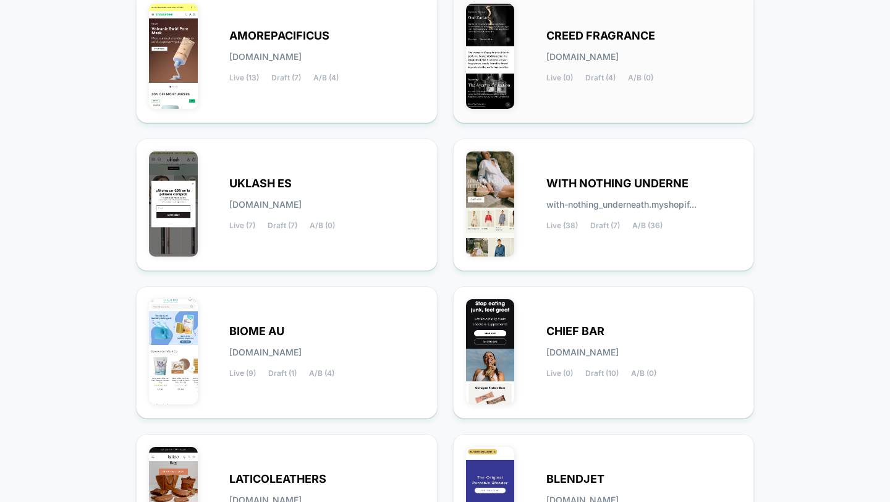
scroll to position [0, 0]
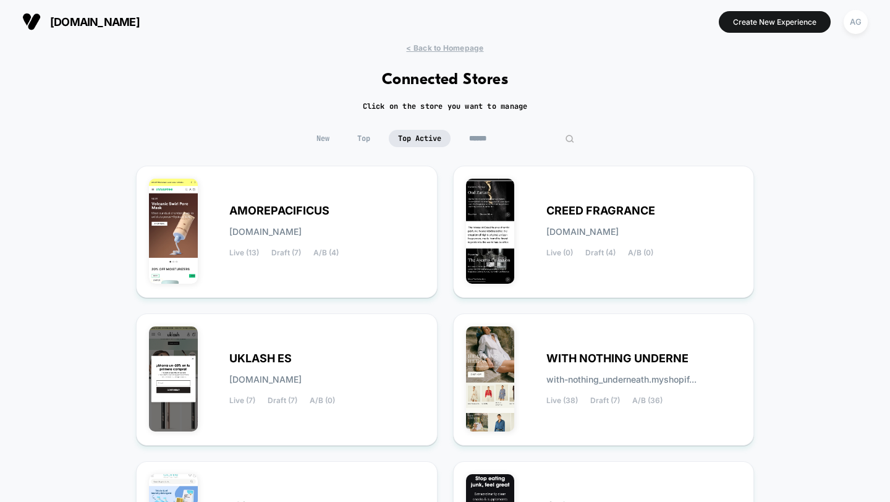
click at [506, 136] on input at bounding box center [522, 138] width 124 height 17
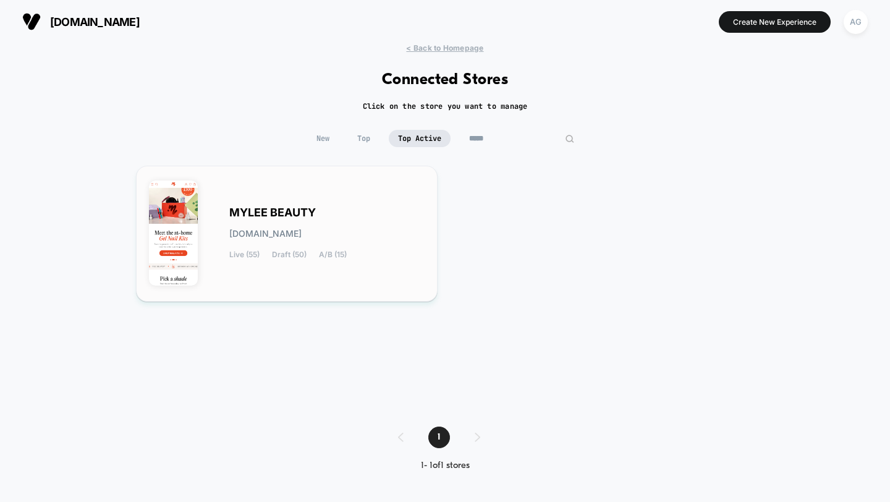
type input "*****"
click at [383, 197] on div "MYLEE BEAUTY mylee-beauty.myshopify.com Live (55) Draft (50) A/B (15)" at bounding box center [287, 234] width 276 height 110
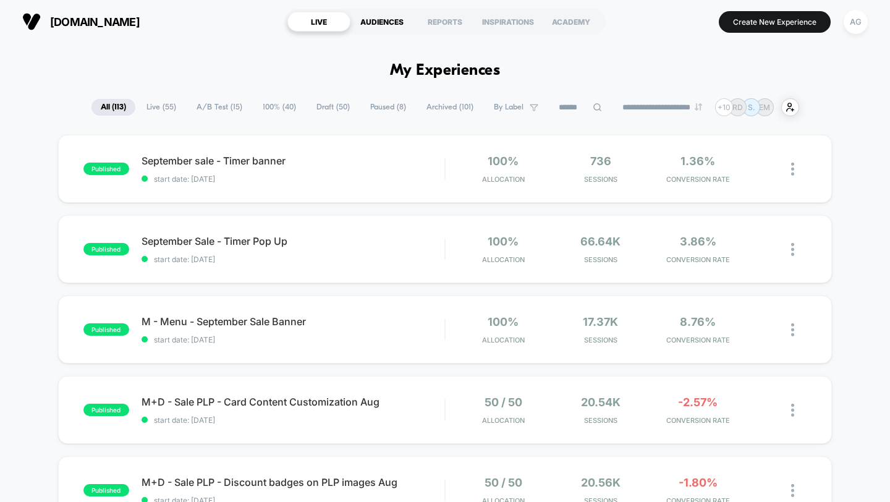
click at [386, 22] on div "AUDIENCES" at bounding box center [382, 22] width 63 height 20
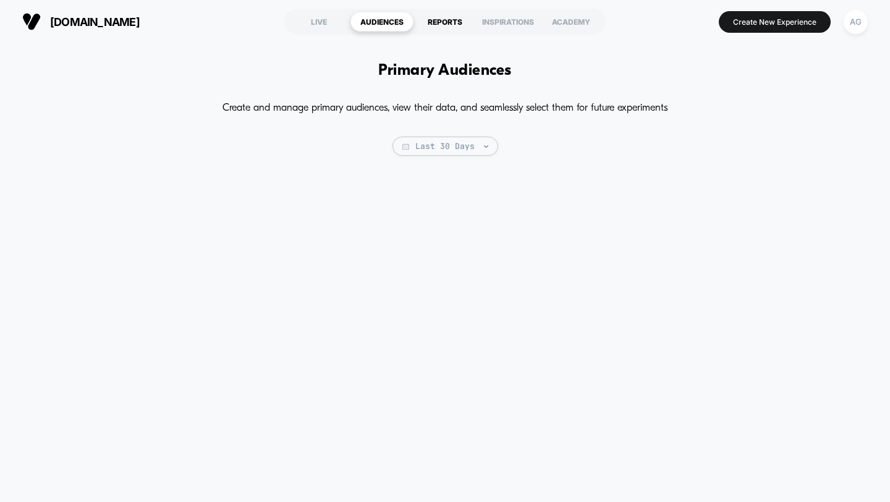
click at [458, 21] on div "REPORTS" at bounding box center [445, 22] width 63 height 20
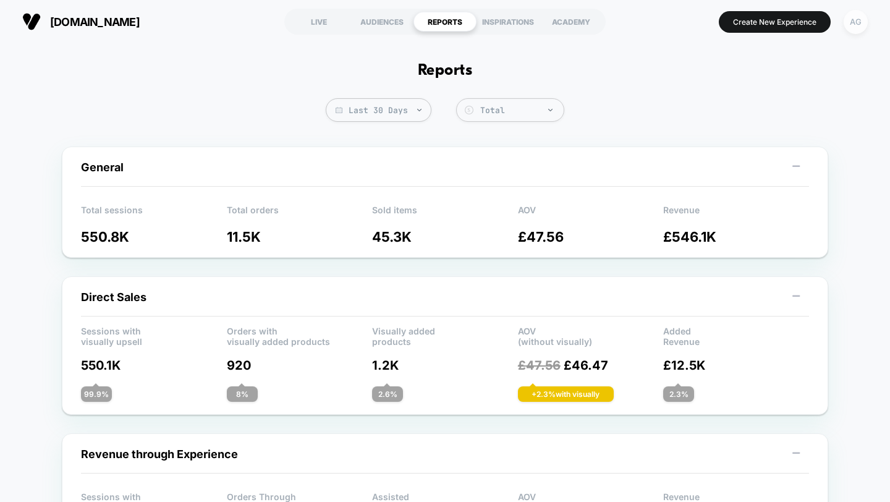
click at [855, 19] on div "AG" at bounding box center [856, 22] width 24 height 24
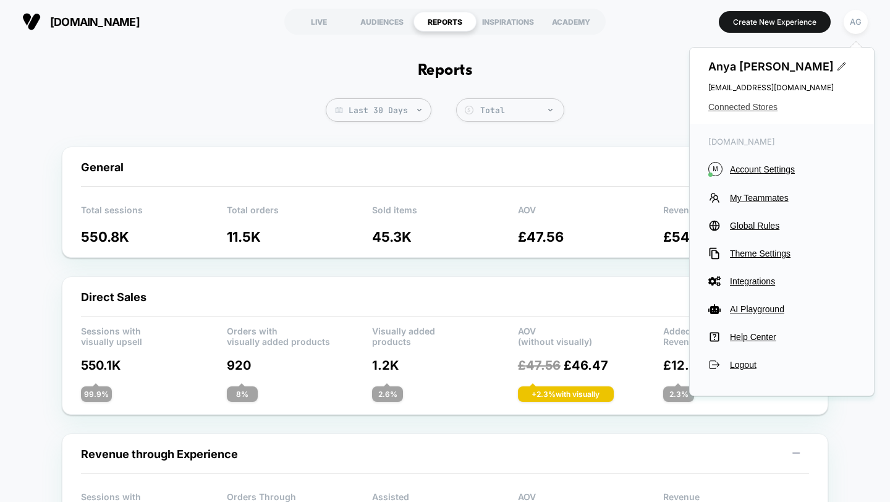
click at [765, 105] on span "Connected Stores" at bounding box center [782, 107] width 147 height 10
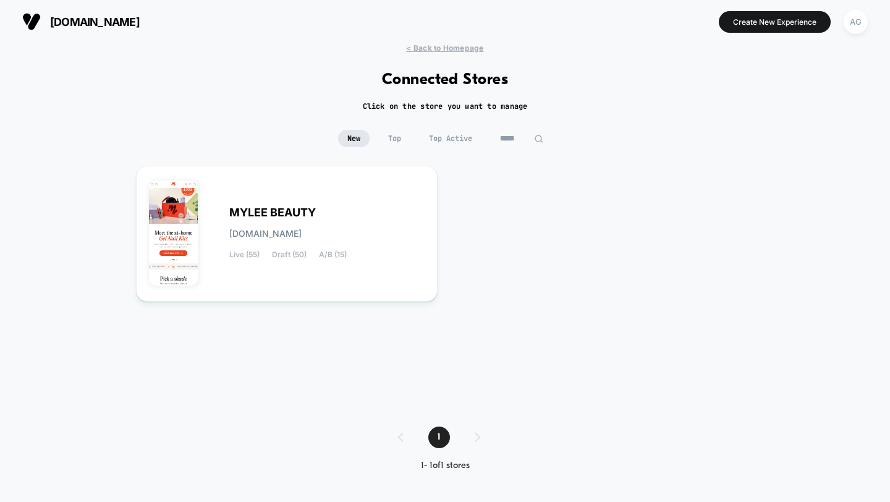
click at [453, 139] on span "Top Active" at bounding box center [451, 138] width 62 height 17
click at [520, 143] on input "*****" at bounding box center [522, 138] width 62 height 17
click at [520, 143] on input "*****" at bounding box center [522, 138] width 124 height 17
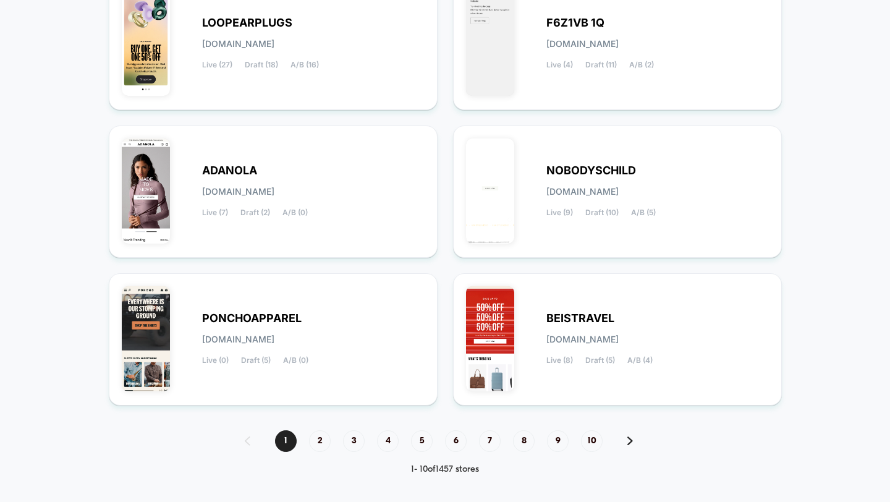
scroll to position [484, 0]
click at [317, 444] on span "2" at bounding box center [320, 441] width 22 height 22
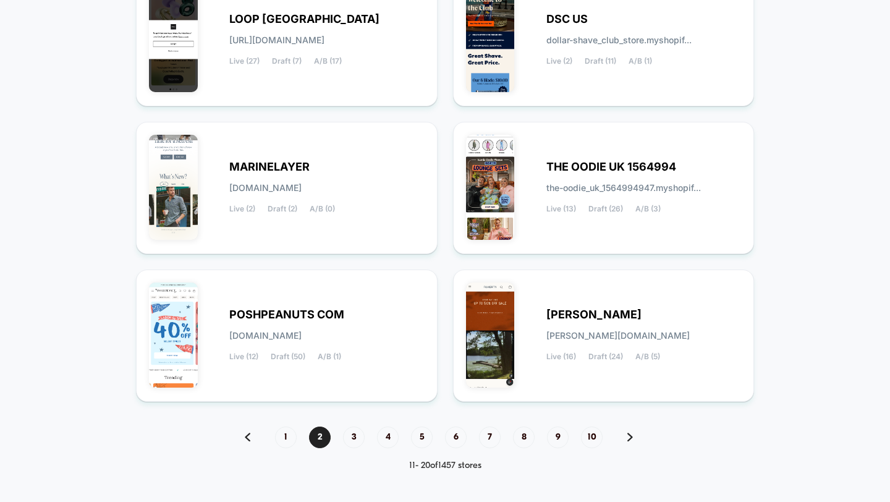
scroll to position [271, 0]
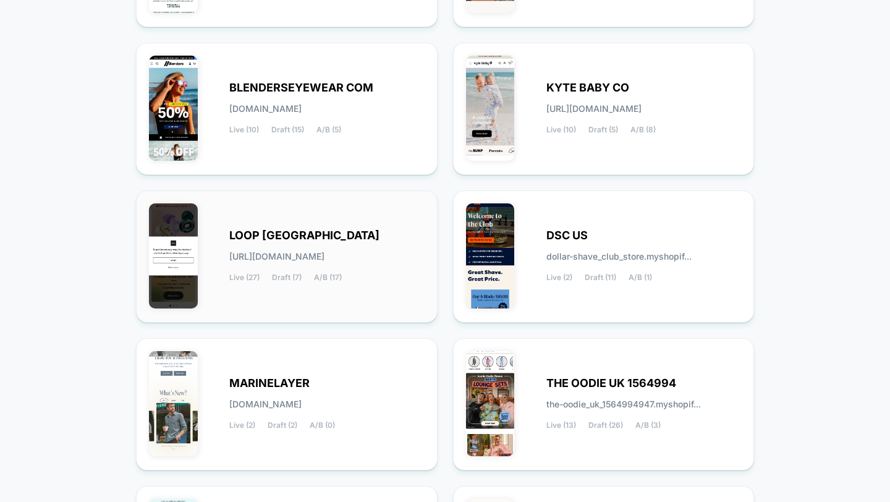
click at [139, 228] on div "LOOP [GEOGRAPHIC_DATA] [URL][DOMAIN_NAME] Live (27) Draft (7) A/B (17)" at bounding box center [287, 256] width 302 height 132
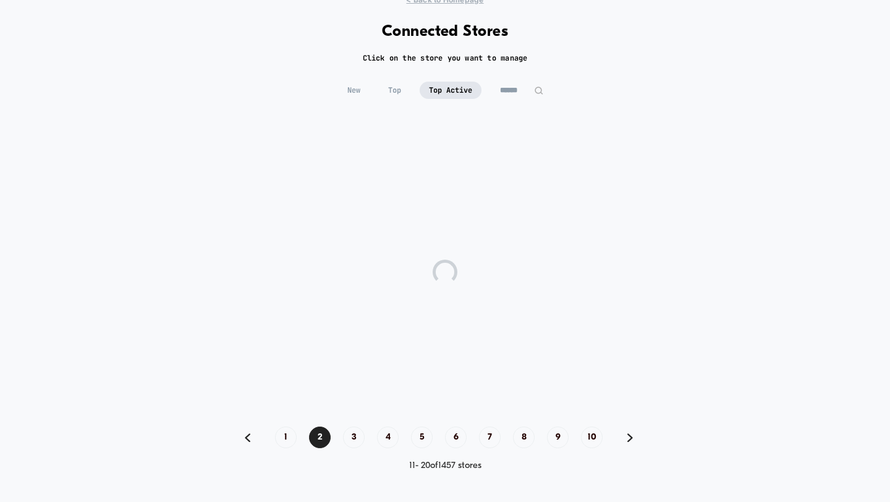
scroll to position [48, 0]
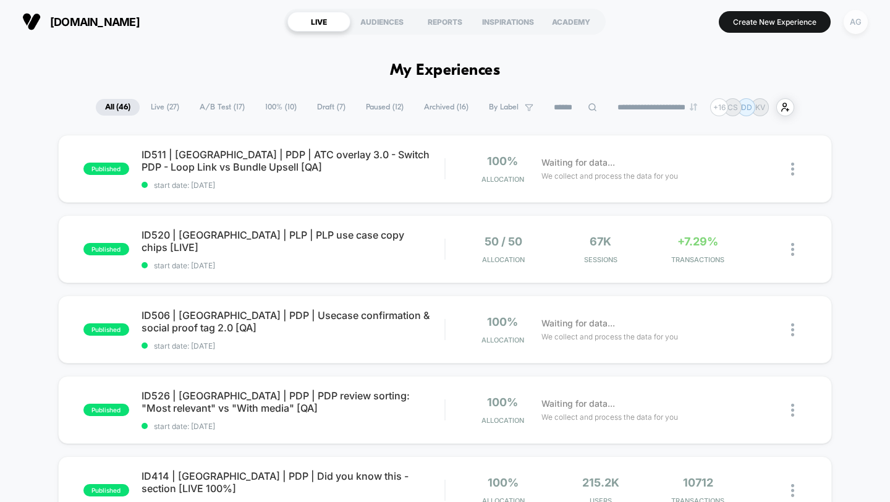
click at [857, 22] on div "AG" at bounding box center [856, 22] width 24 height 24
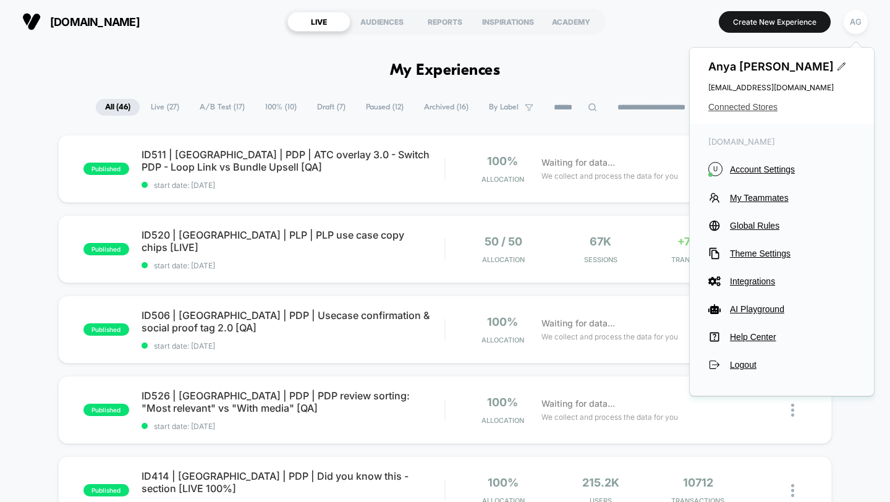
click at [757, 111] on span "Connected Stores" at bounding box center [782, 107] width 147 height 10
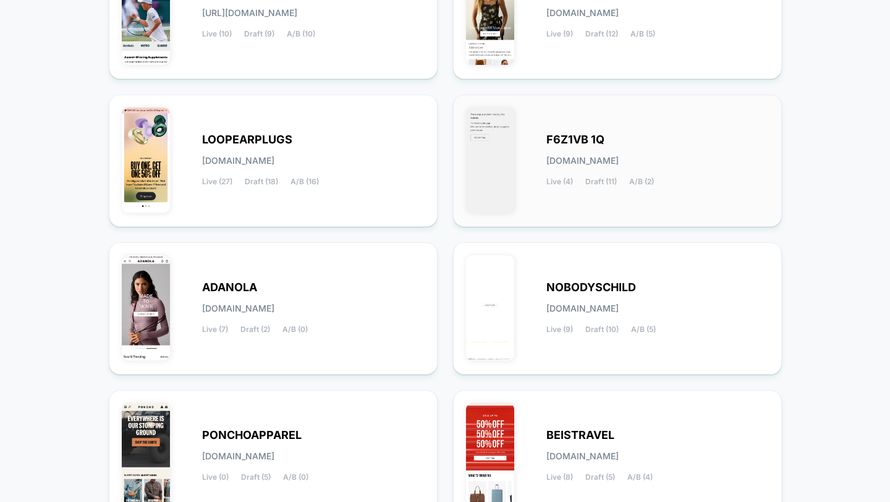
scroll to position [488, 0]
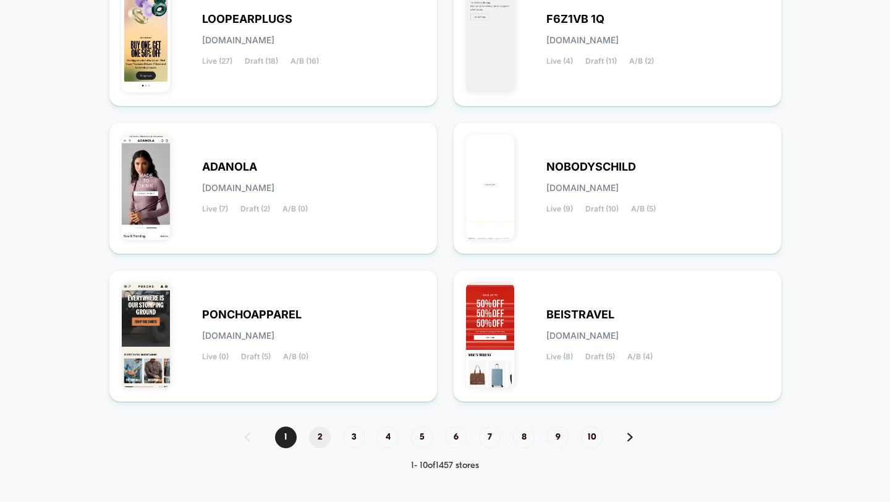
click at [318, 435] on span "2" at bounding box center [320, 438] width 22 height 22
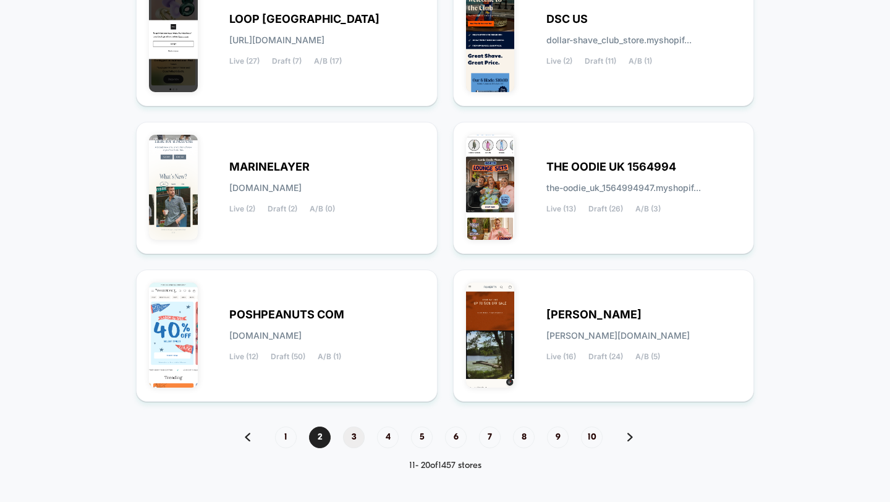
click at [356, 432] on span "3" at bounding box center [354, 438] width 22 height 22
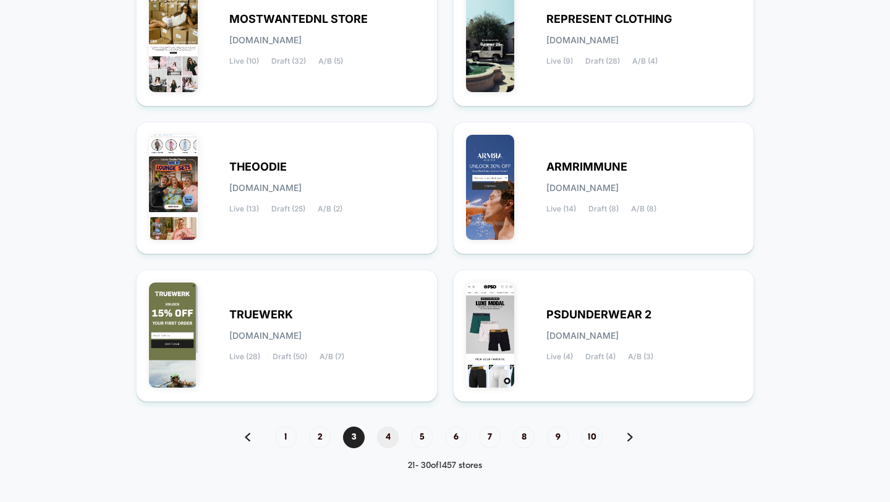
click at [385, 435] on span "4" at bounding box center [388, 438] width 22 height 22
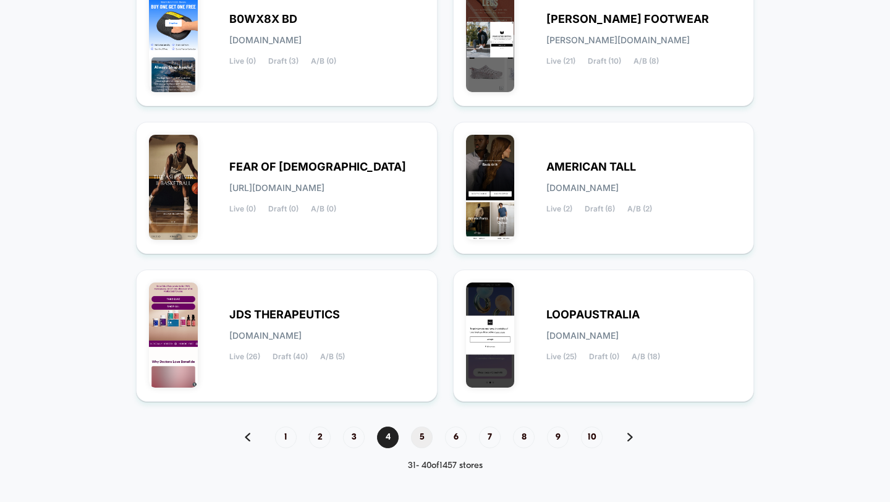
click at [420, 434] on span "5" at bounding box center [422, 438] width 22 height 22
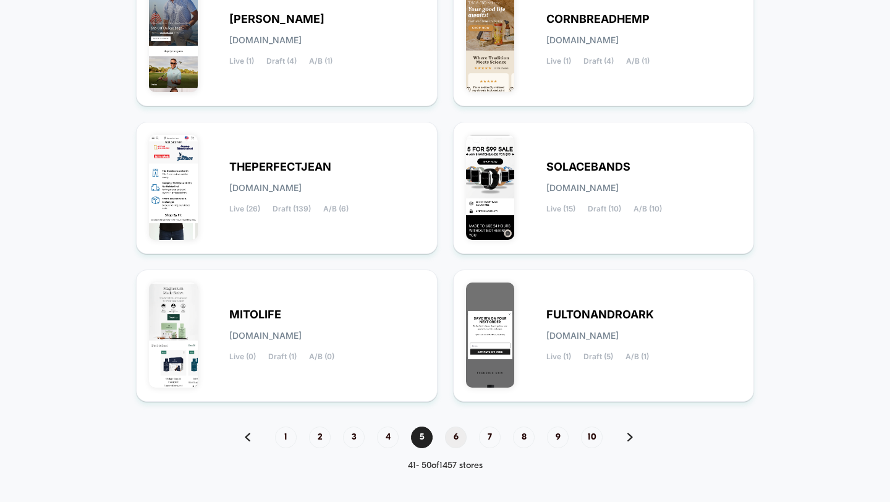
click at [453, 433] on span "6" at bounding box center [456, 438] width 22 height 22
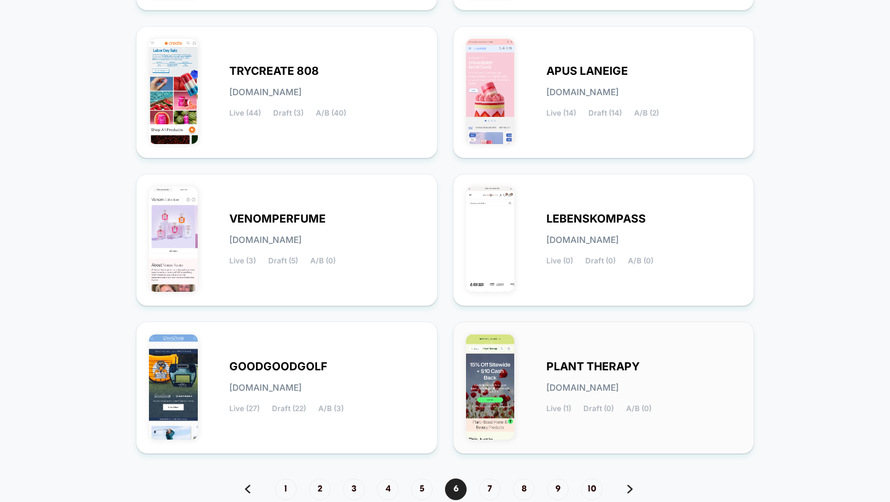
scroll to position [441, 0]
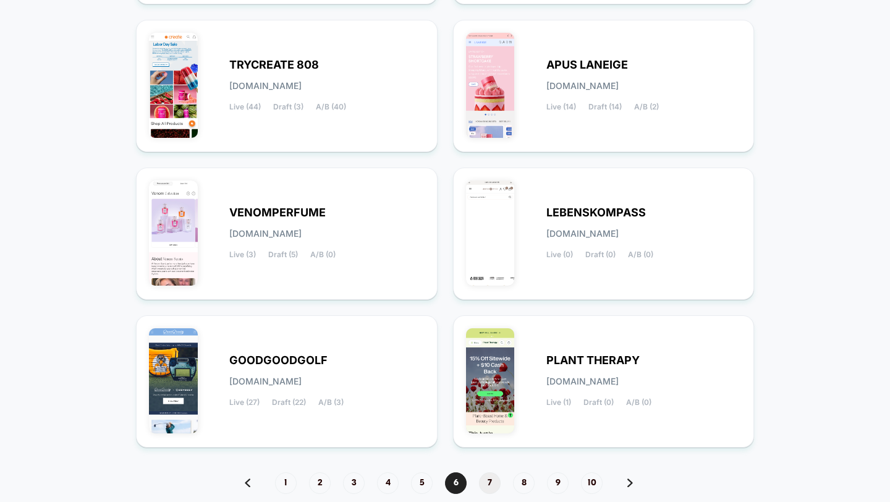
click at [486, 484] on span "7" at bounding box center [490, 483] width 22 height 22
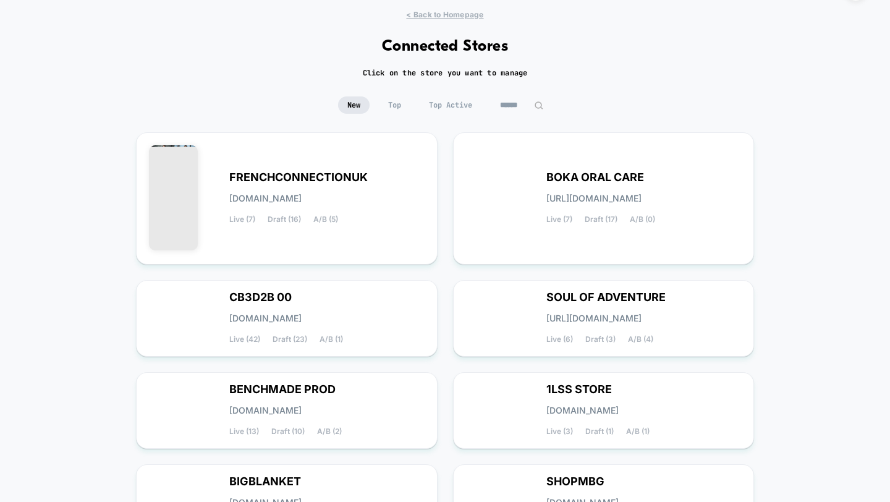
scroll to position [0, 0]
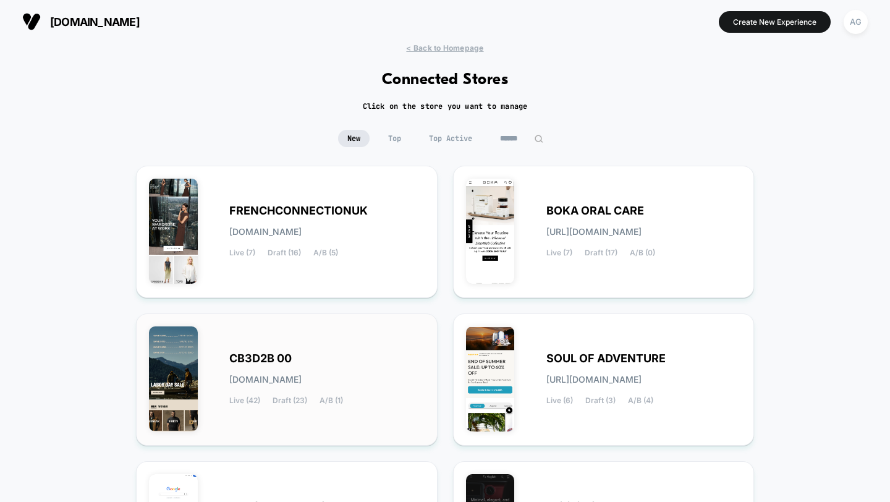
click at [276, 363] on span "CB3D2B 00" at bounding box center [260, 358] width 62 height 9
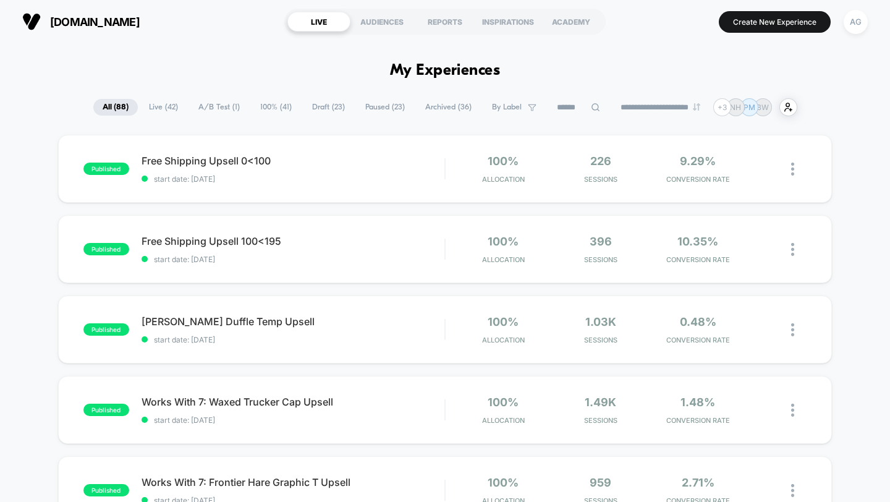
click at [853, 28] on div "AG" at bounding box center [856, 22] width 24 height 24
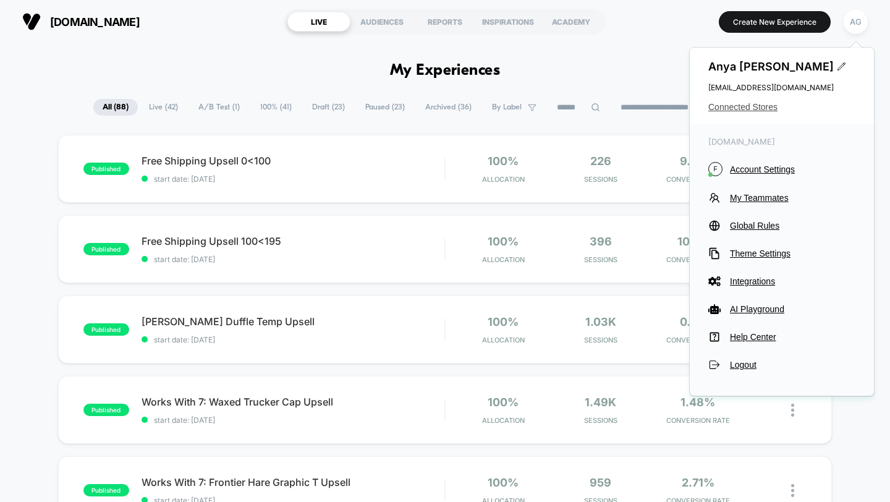
click at [736, 111] on span "Connected Stores" at bounding box center [782, 107] width 147 height 10
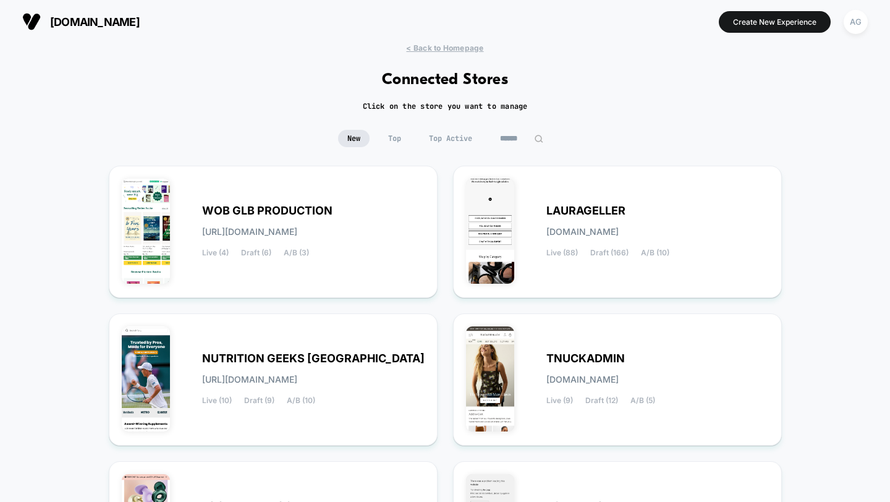
click at [452, 139] on span "Top Active" at bounding box center [451, 138] width 62 height 17
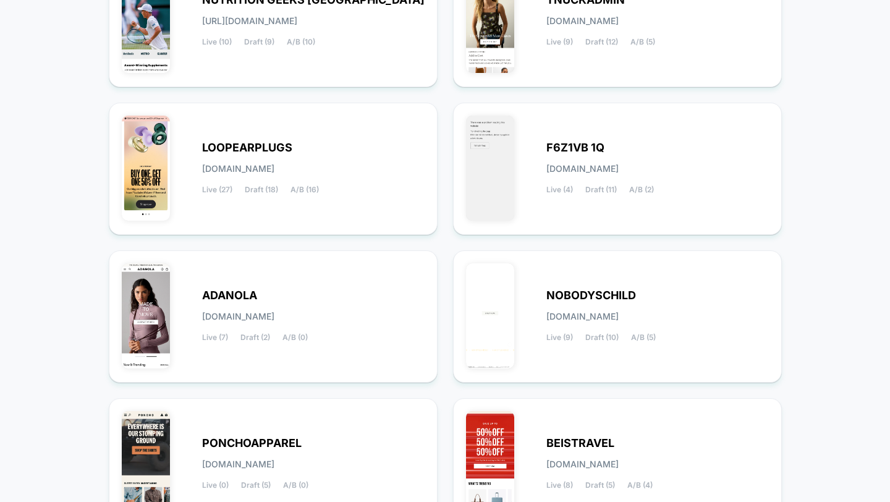
scroll to position [488, 0]
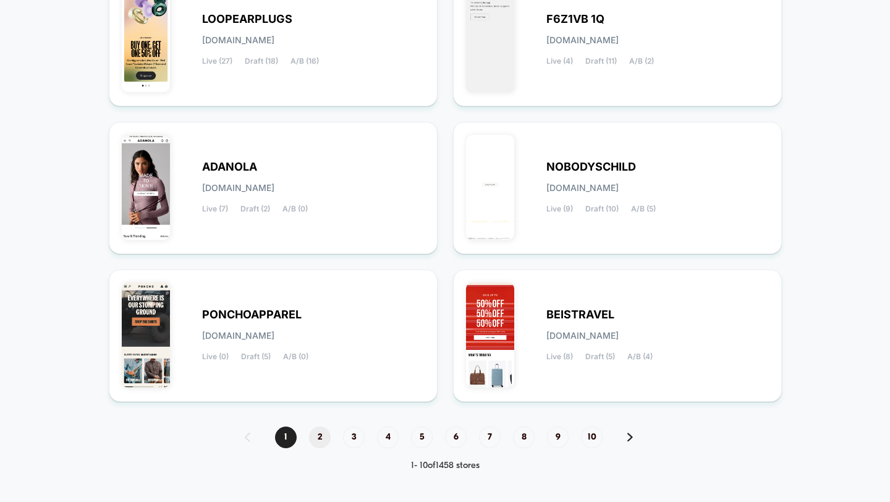
click at [315, 437] on span "2" at bounding box center [320, 438] width 22 height 22
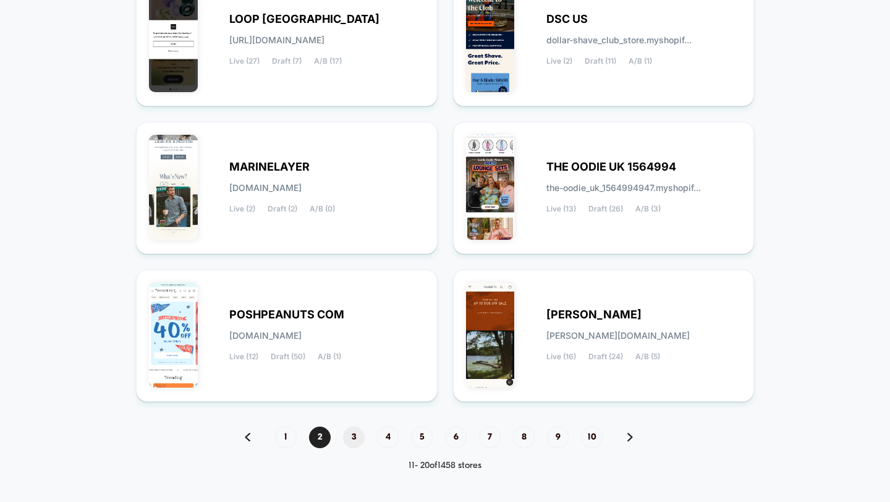
click at [354, 443] on span "3" at bounding box center [354, 438] width 22 height 22
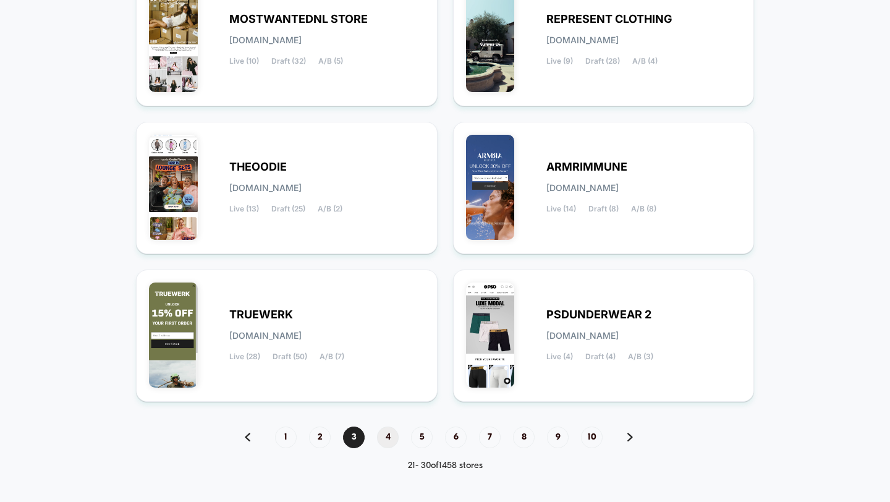
click at [391, 433] on span "4" at bounding box center [388, 438] width 22 height 22
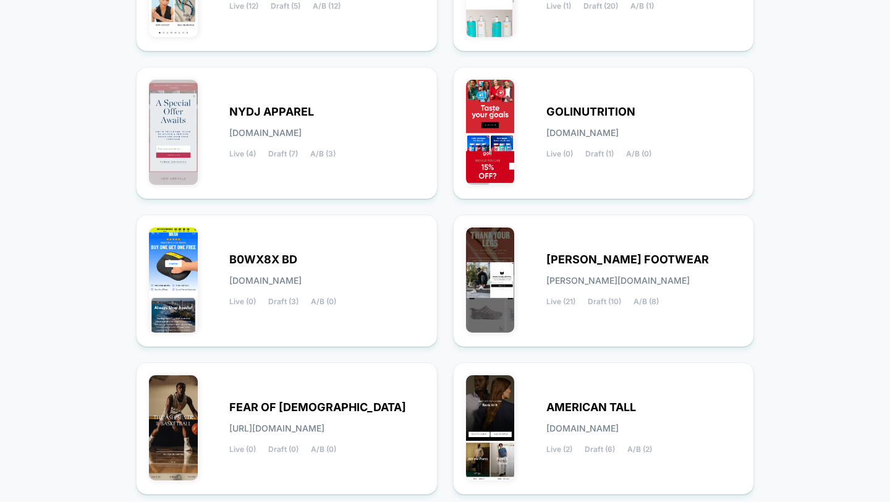
scroll to position [482, 0]
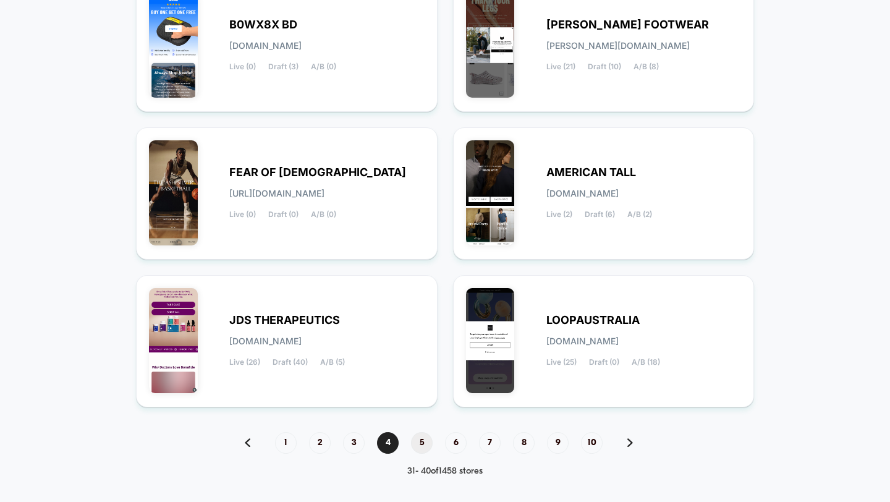
click at [425, 444] on span "5" at bounding box center [422, 443] width 22 height 22
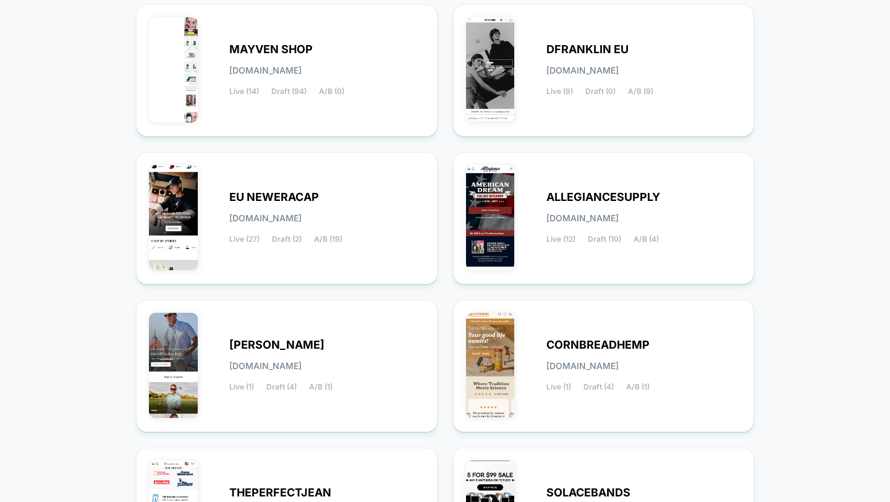
scroll to position [99, 0]
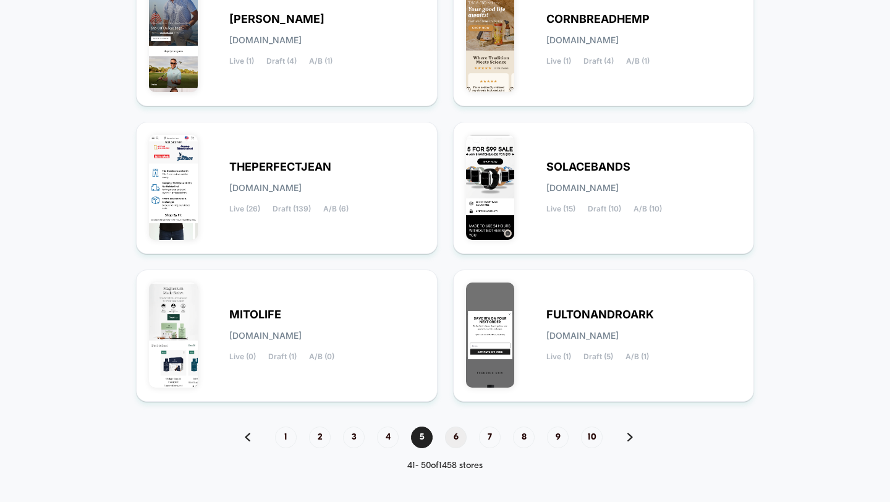
click at [448, 438] on span "6" at bounding box center [456, 438] width 22 height 22
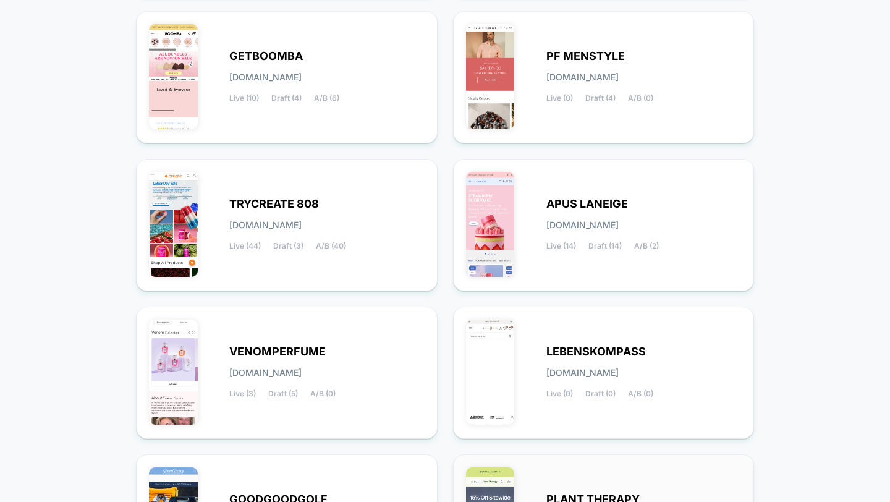
scroll to position [488, 0]
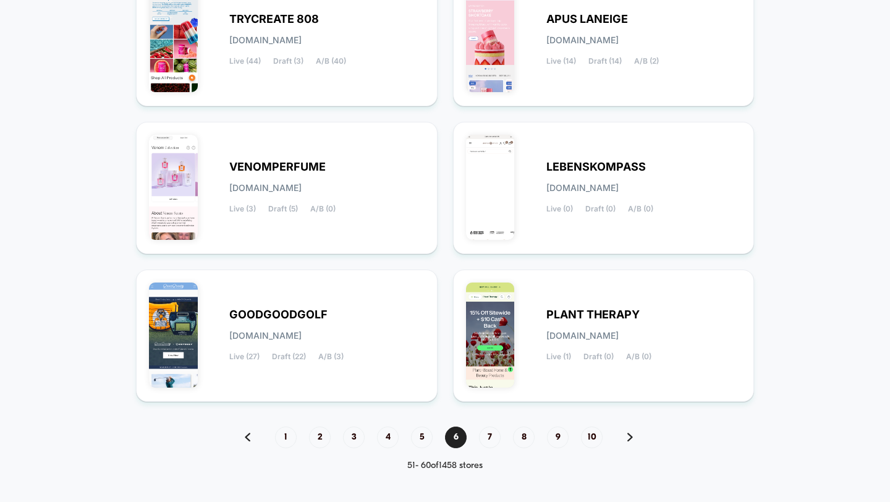
click at [482, 446] on div "1 2 3 4 5 6 7 8 9 10" at bounding box center [444, 438] width 425 height 22
click at [488, 435] on span "7" at bounding box center [490, 438] width 22 height 22
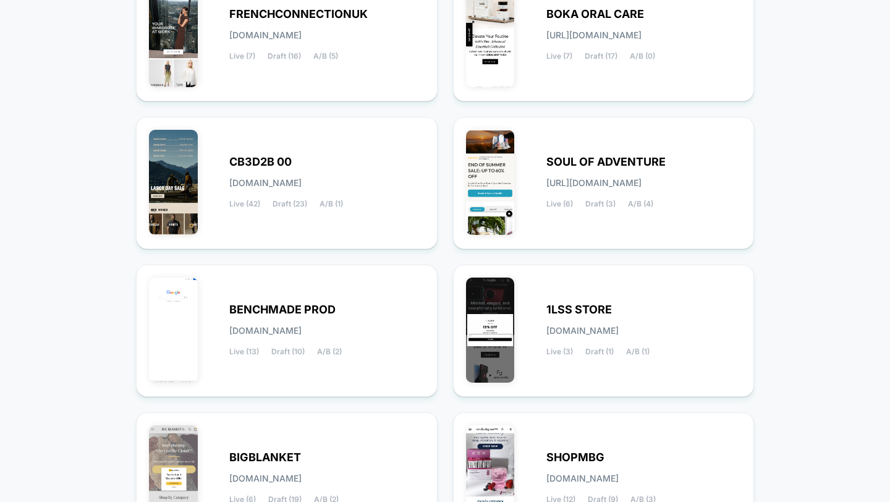
scroll to position [0, 0]
